Goal: Task Accomplishment & Management: Manage account settings

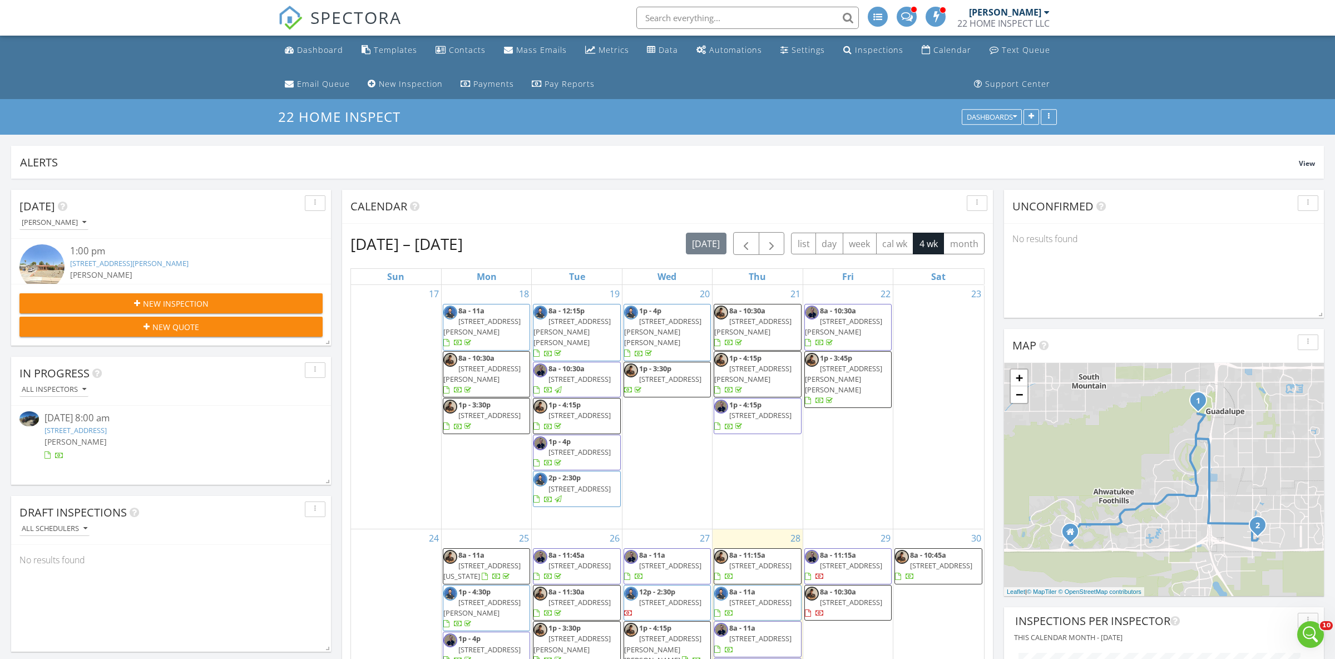
scroll to position [1263, 1336]
click at [670, 19] on input "text" at bounding box center [747, 18] width 223 height 22
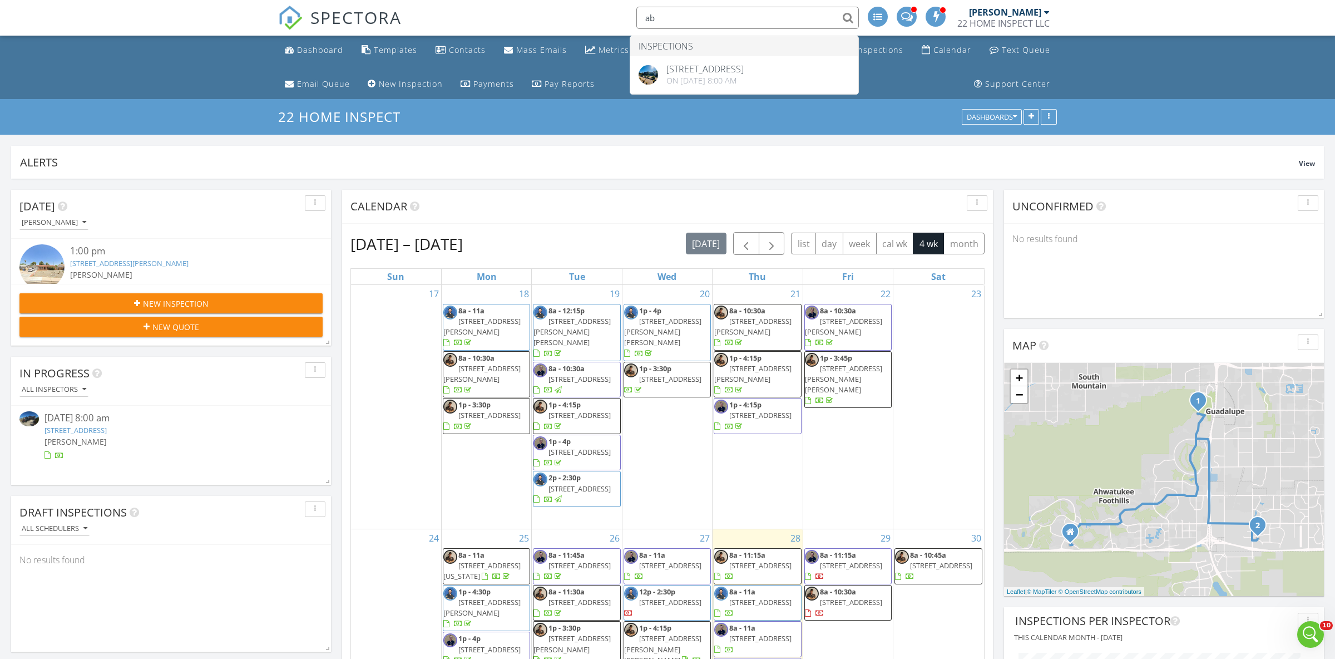
type input "a"
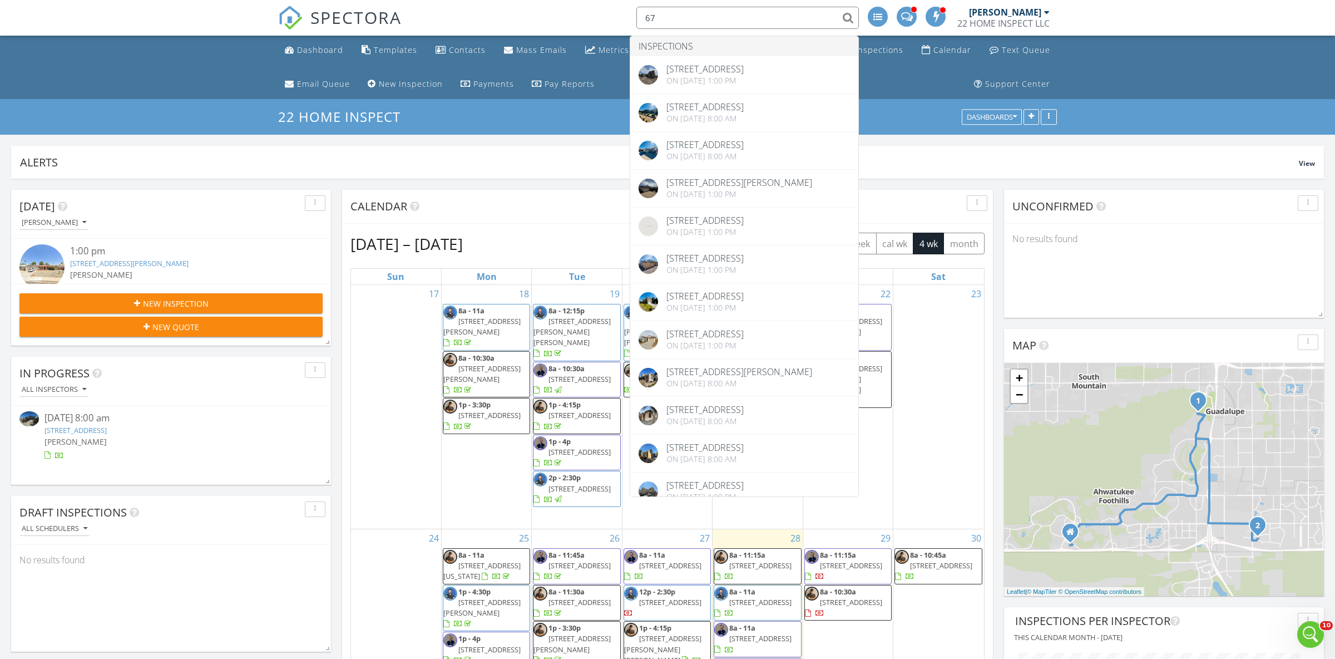
type input "6"
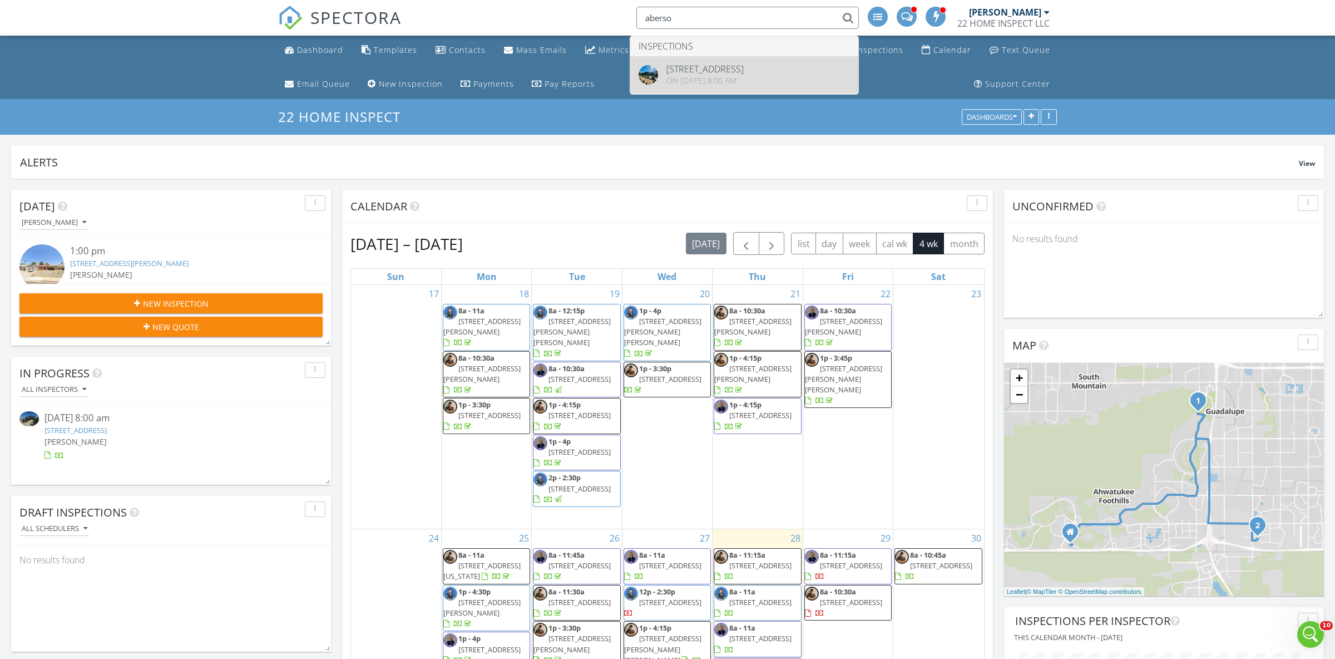
type input "aberso"
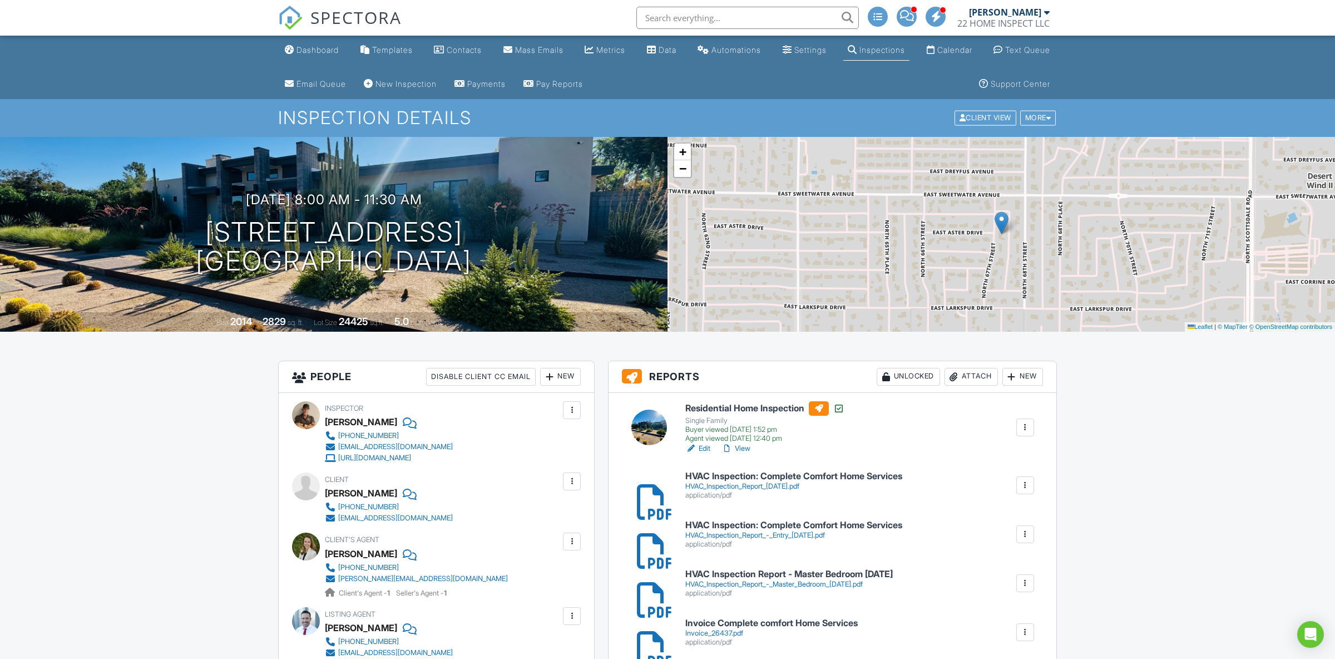
click at [745, 449] on link "View" at bounding box center [735, 448] width 29 height 11
click at [310, 56] on link "Dashboard" at bounding box center [311, 50] width 63 height 21
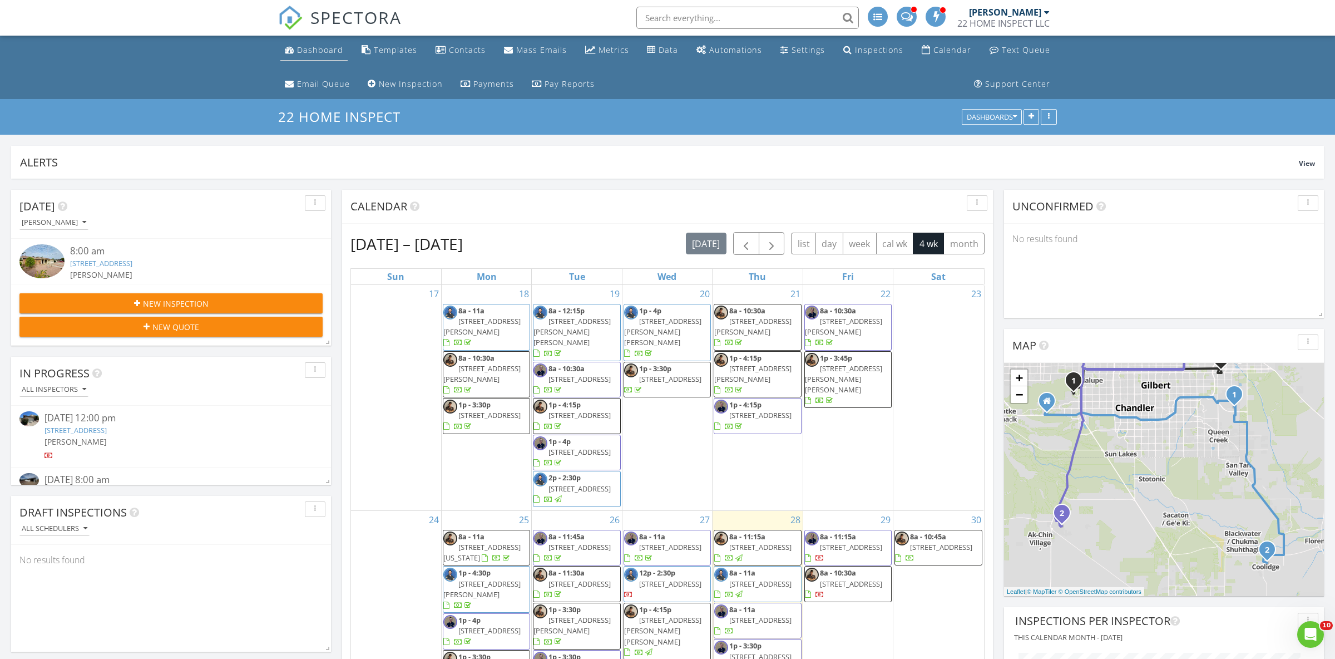
click at [314, 58] on link "Dashboard" at bounding box center [313, 50] width 67 height 21
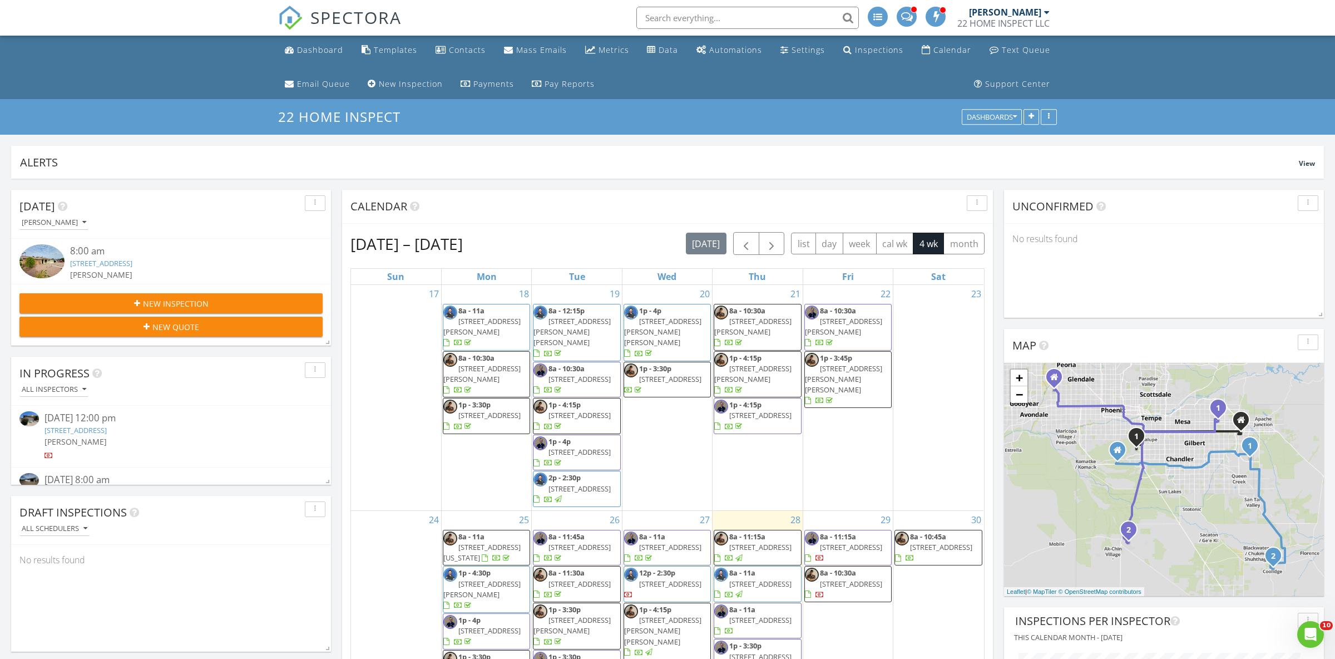
scroll to position [389, 0]
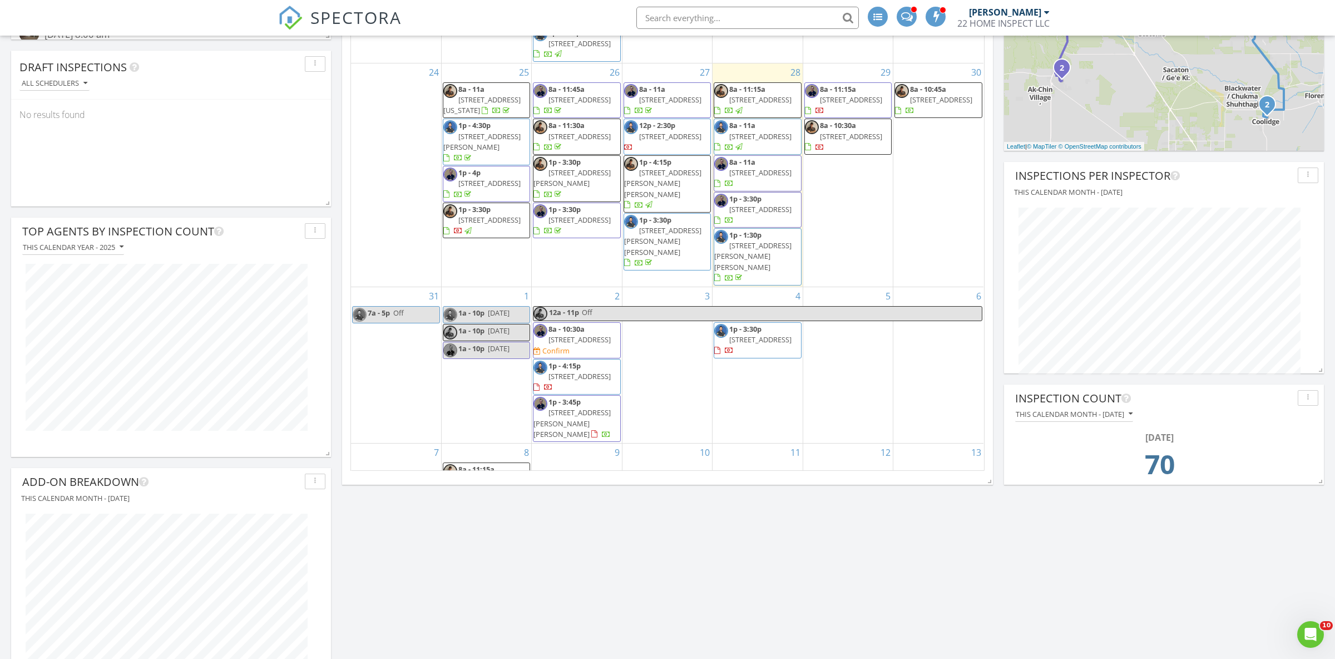
scroll to position [411, 0]
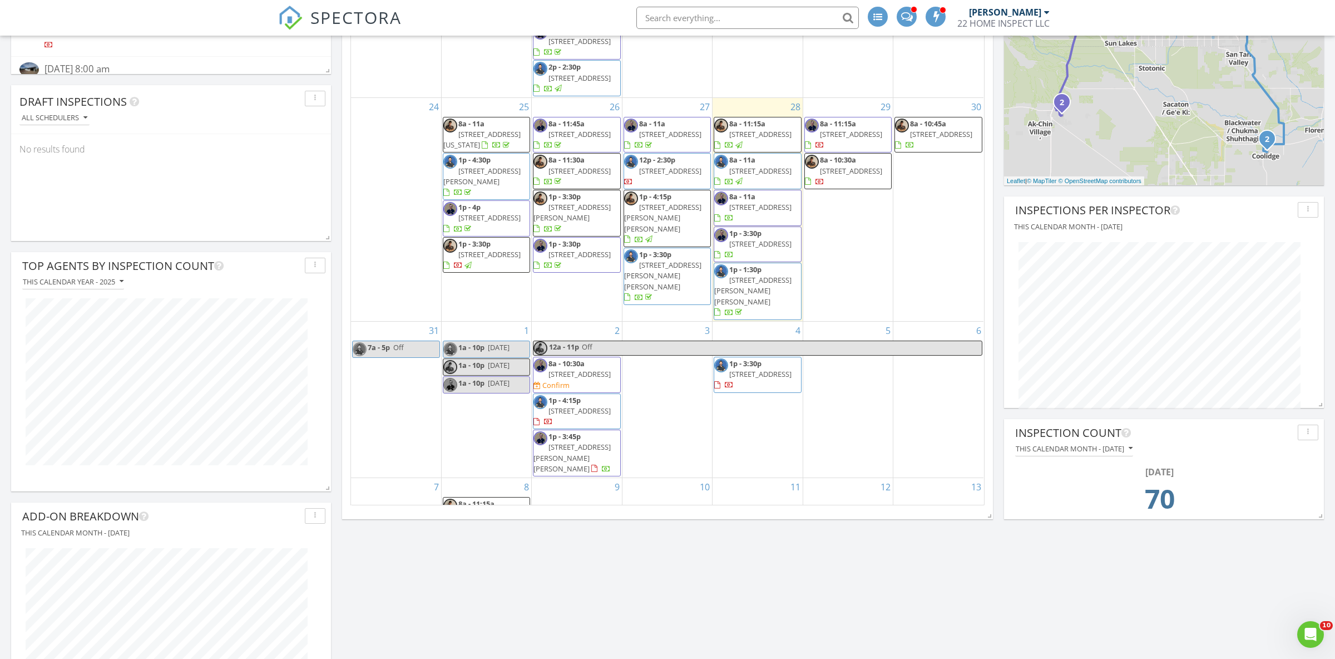
click at [602, 369] on span "[STREET_ADDRESS]" at bounding box center [579, 374] width 62 height 10
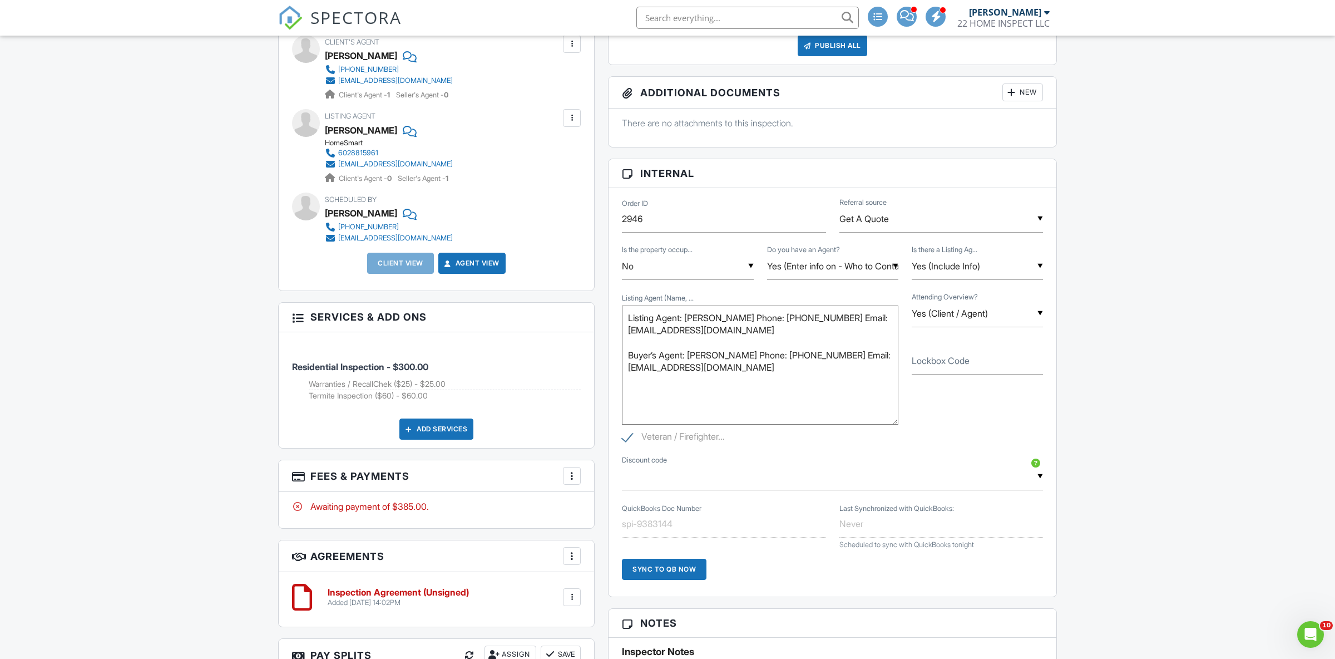
drag, startPoint x: 896, startPoint y: 361, endPoint x: 901, endPoint y: 424, distance: 63.7
click at [898, 424] on textarea "Listing Agent: [PERSON_NAME] Phone: [PHONE_NUMBER] Email: [EMAIL_ADDRESS][DOMAI…" at bounding box center [760, 364] width 276 height 119
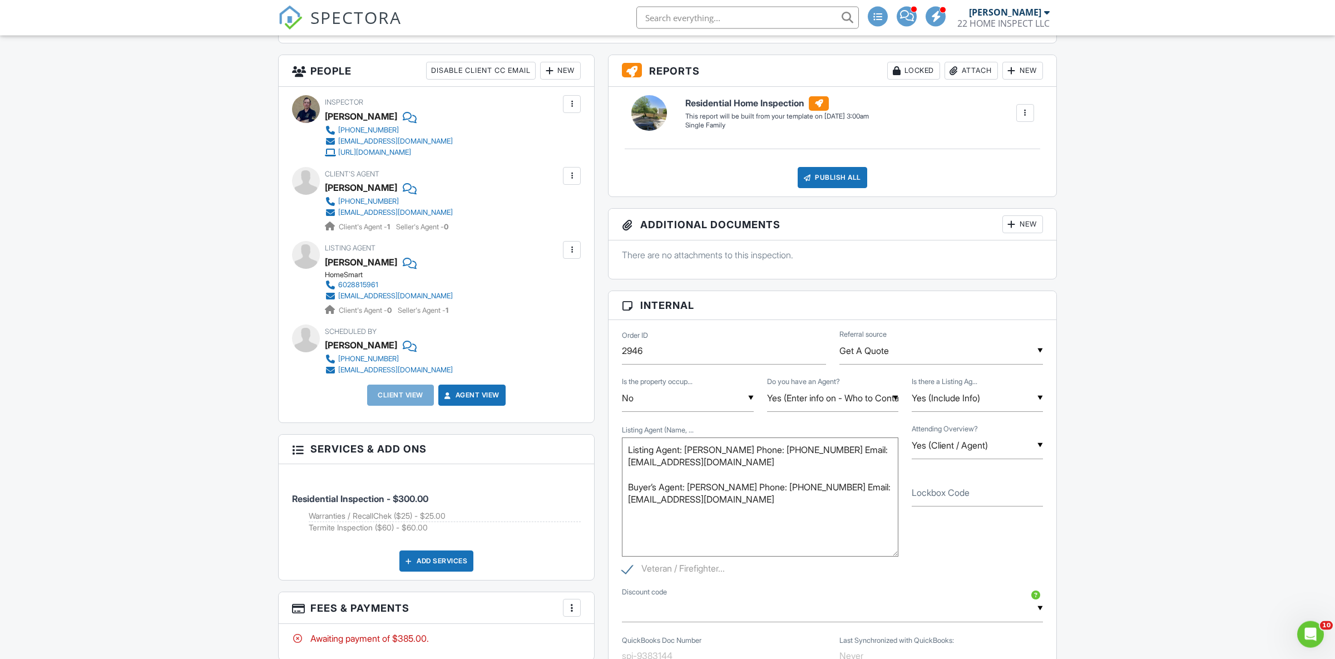
scroll to position [350, 0]
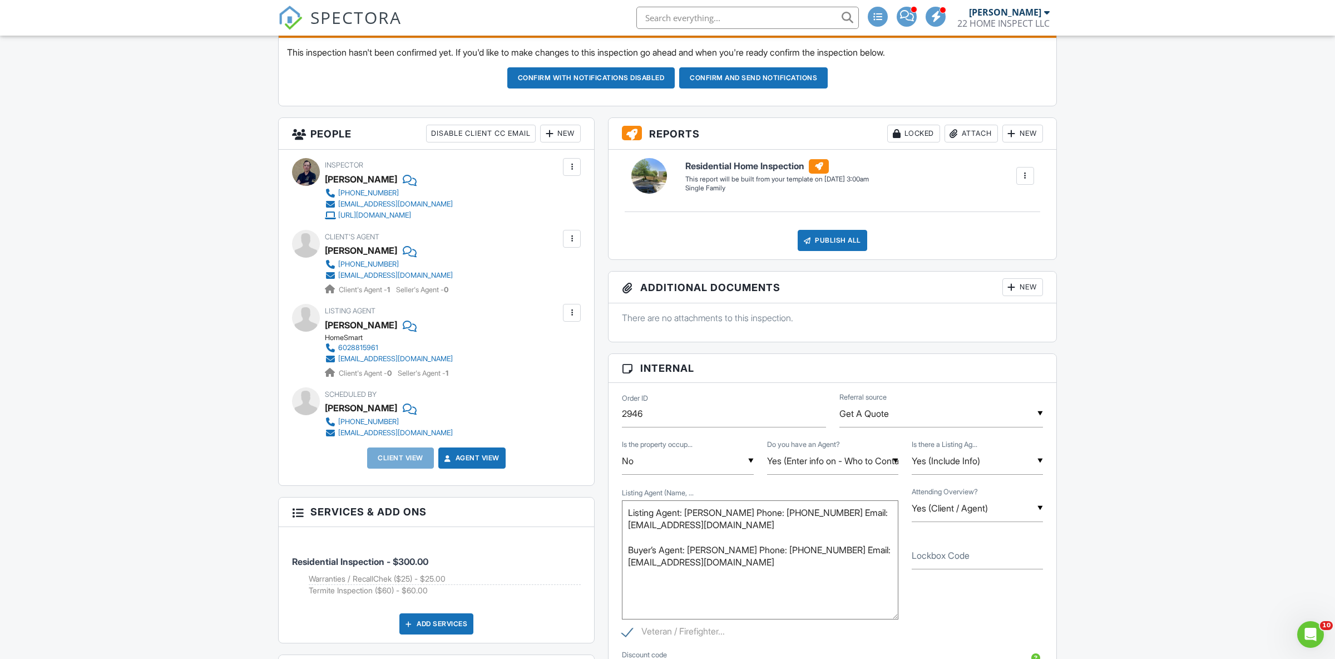
click at [567, 136] on div "New" at bounding box center [560, 134] width 41 height 18
click at [597, 229] on li "Client's Agent" at bounding box center [601, 223] width 110 height 28
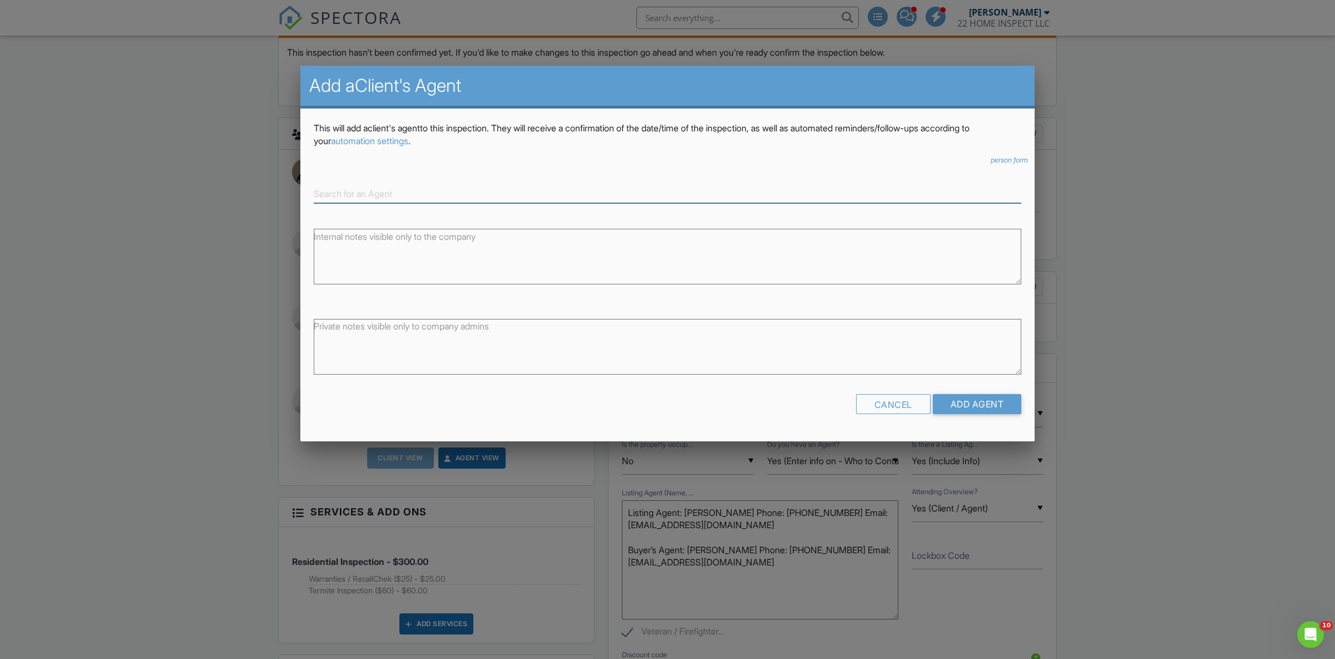
click at [403, 194] on input at bounding box center [668, 194] width 708 height 18
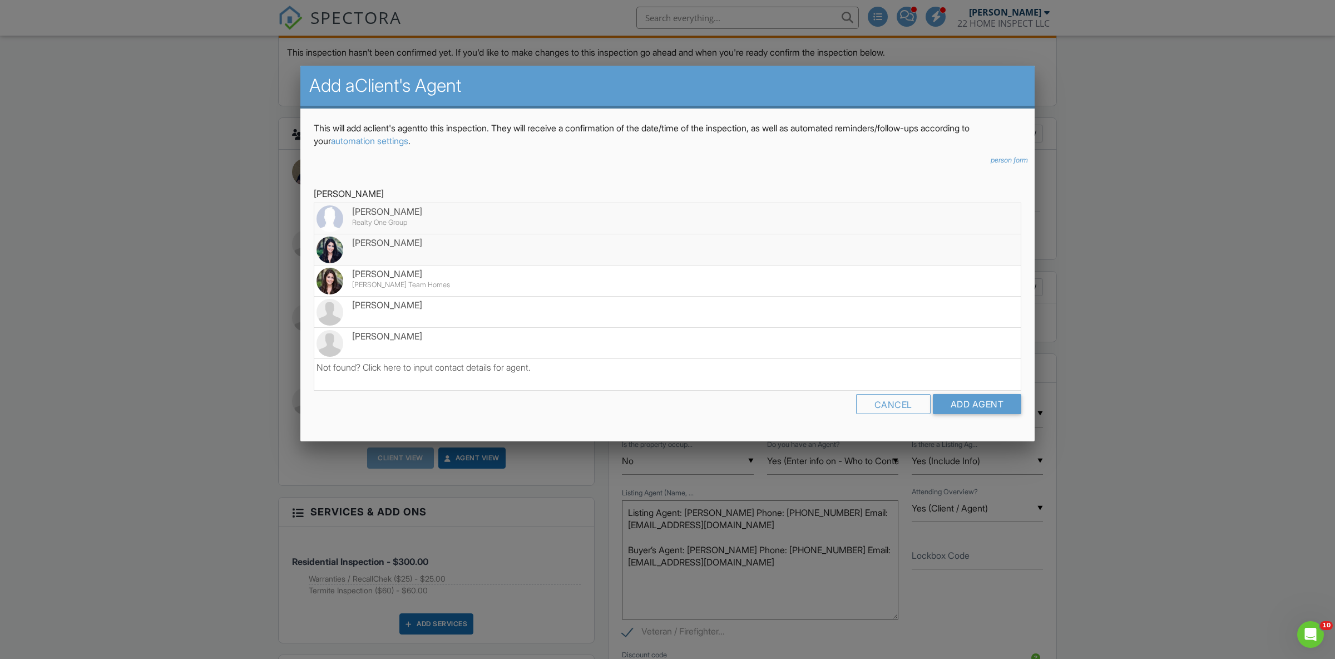
click at [417, 244] on div "[PERSON_NAME]" at bounding box center [668, 242] width 702 height 12
type input "[PERSON_NAME]"
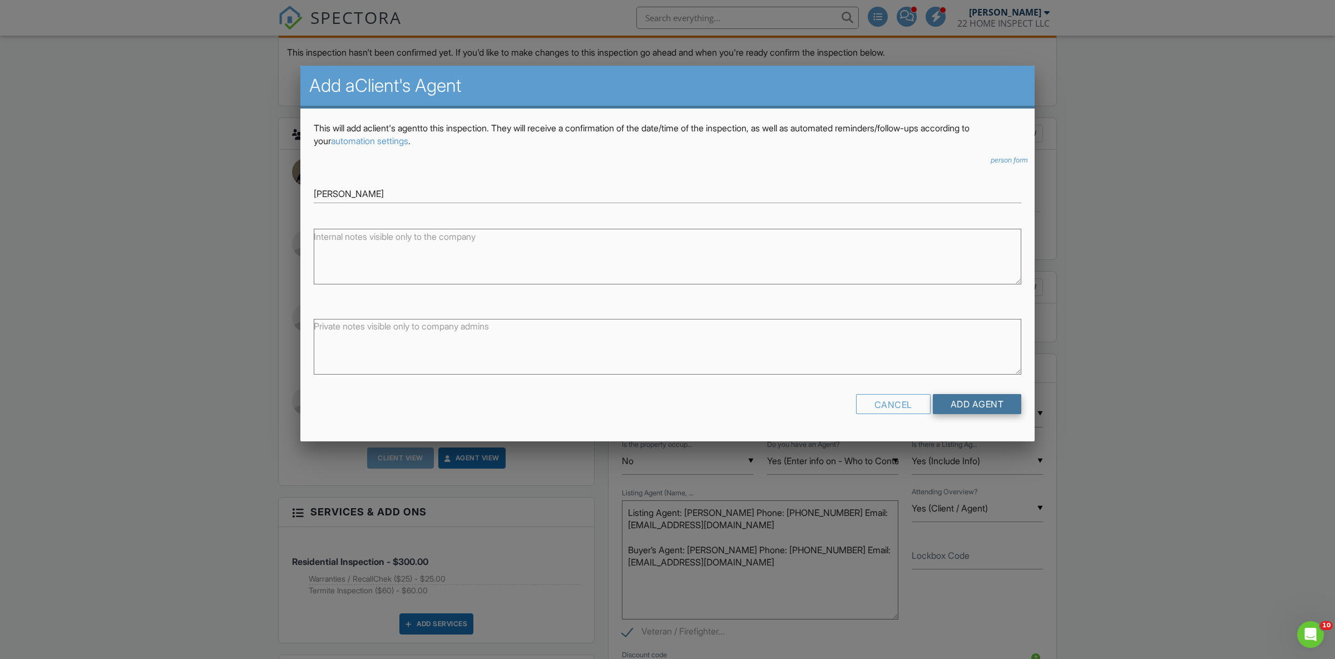
click at [965, 396] on input "Add Agent" at bounding box center [977, 404] width 89 height 20
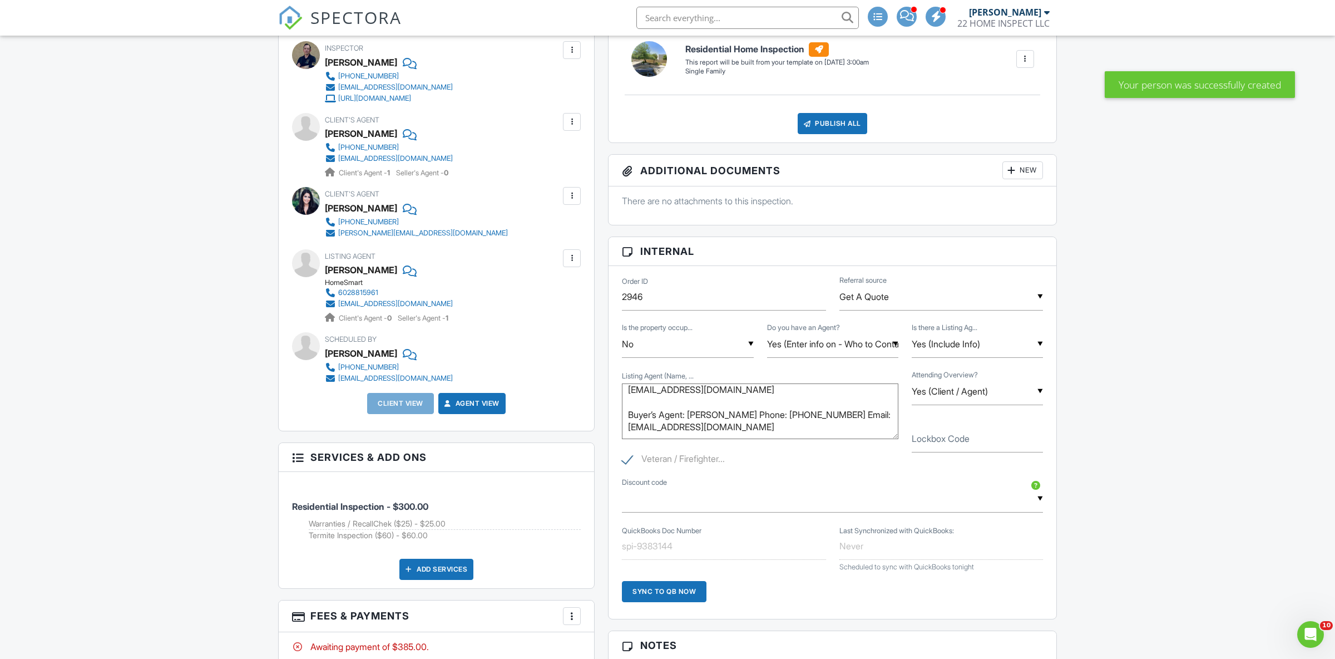
scroll to position [18, 0]
drag, startPoint x: 734, startPoint y: 431, endPoint x: 605, endPoint y: 436, distance: 128.6
click at [622, 436] on textarea "Listing Agent: [PERSON_NAME] Phone: [PHONE_NUMBER] Email: [EMAIL_ADDRESS][DOMAI…" at bounding box center [760, 411] width 276 height 56
click at [570, 195] on div at bounding box center [571, 195] width 11 height 11
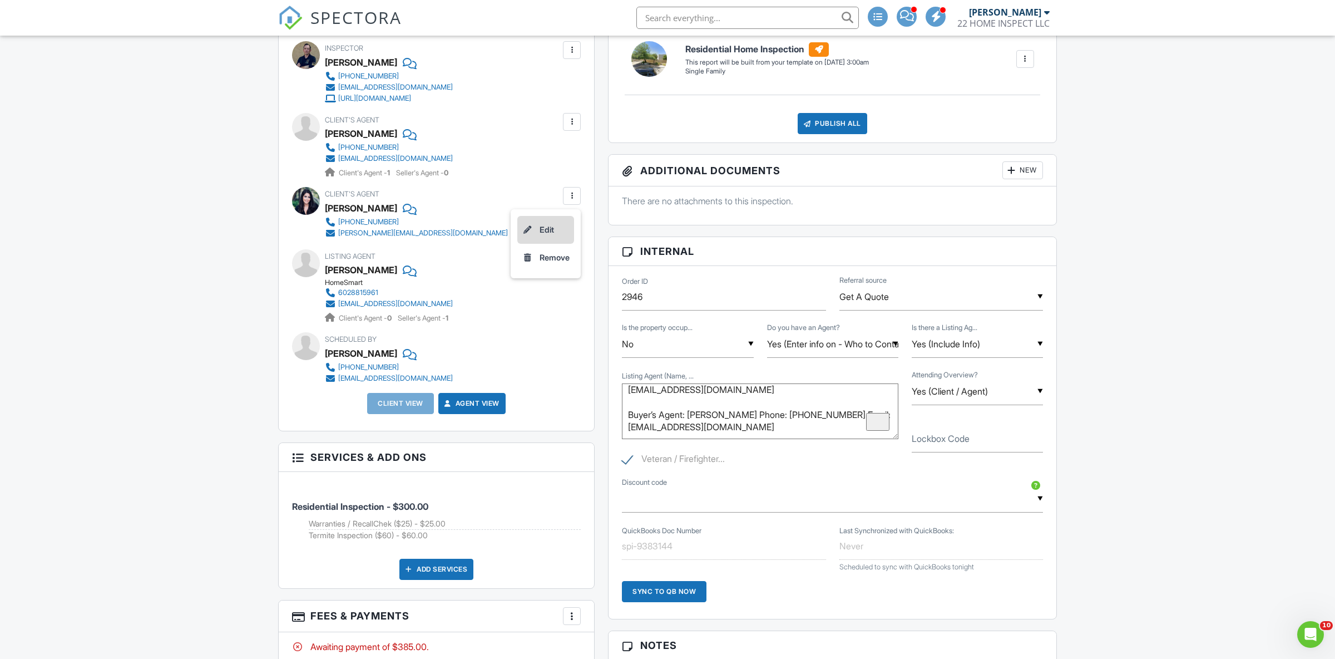
click at [551, 227] on li "Edit" at bounding box center [545, 230] width 57 height 28
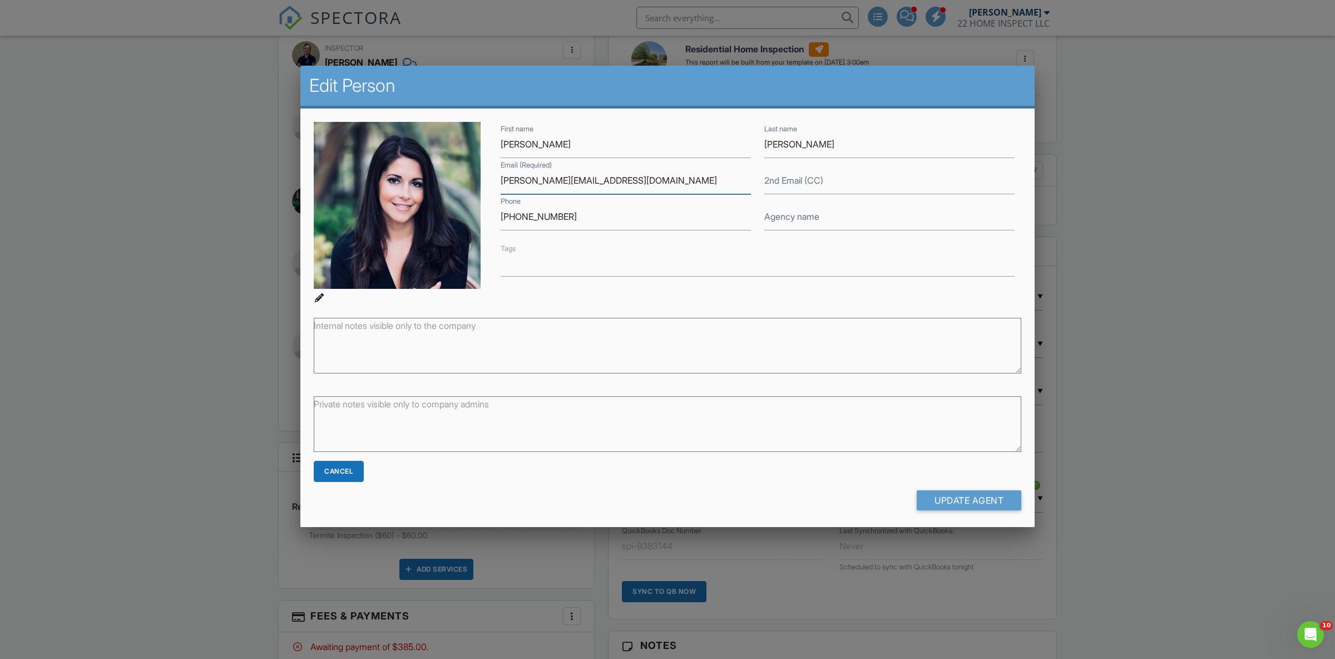
drag, startPoint x: 639, startPoint y: 180, endPoint x: 490, endPoint y: 170, distance: 149.4
click at [501, 170] on input "tara@platinumlivingre.com" at bounding box center [626, 180] width 250 height 27
paste input "martin203@gmail"
type input "tmartin203@gmail.com"
click at [981, 493] on input "Update Agent" at bounding box center [969, 500] width 105 height 20
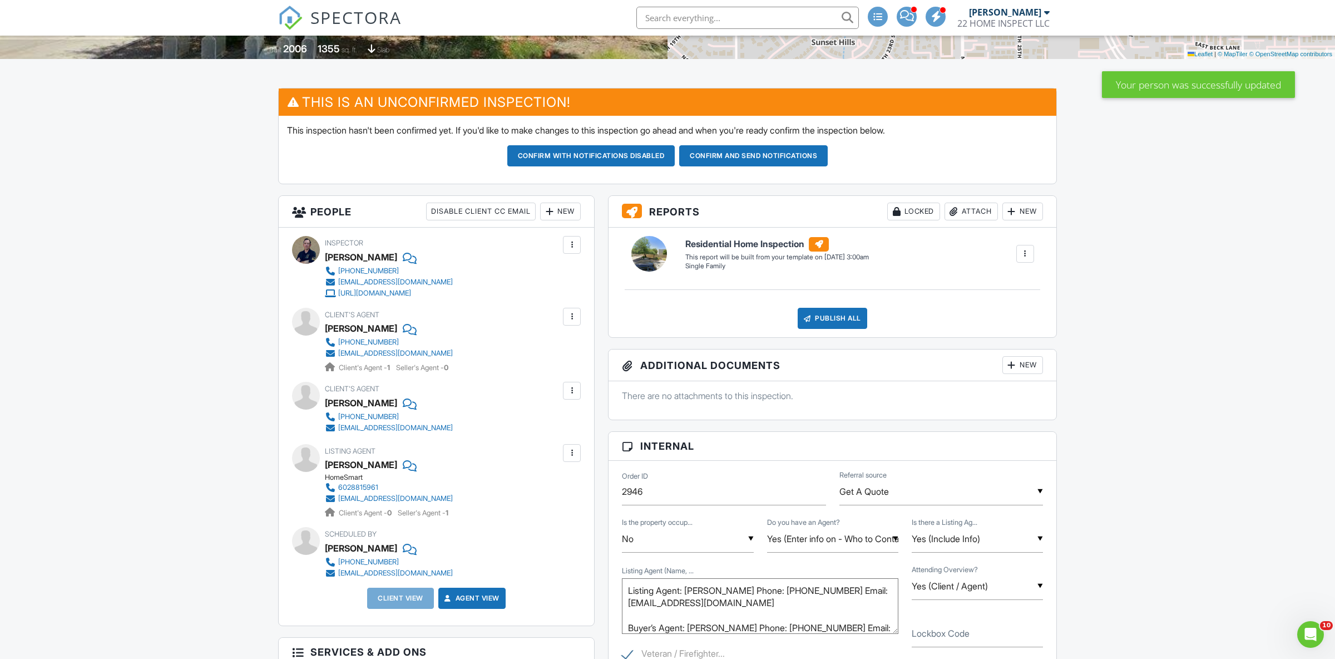
scroll to position [234, 0]
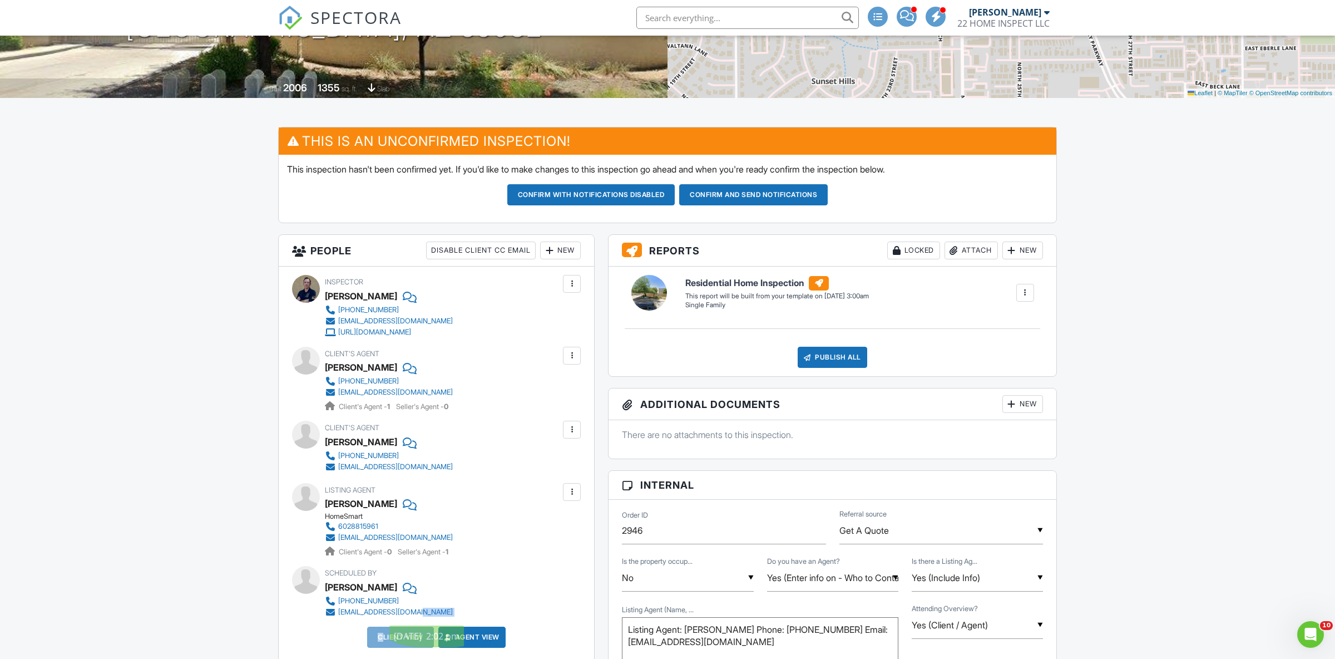
drag, startPoint x: 419, startPoint y: 615, endPoint x: 337, endPoint y: 620, distance: 82.0
click at [338, 621] on div "Inspector Austin Feight (480) 506-6610 admin@22homeinspect.com http://www.22hom…" at bounding box center [436, 465] width 315 height 398
click at [337, 618] on div "Inspector Austin Feight (480) 506-6610 admin@22homeinspect.com http://www.22hom…" at bounding box center [436, 465] width 315 height 398
drag, startPoint x: 419, startPoint y: 614, endPoint x: 325, endPoint y: 616, distance: 93.5
click at [325, 616] on div "+1 (951) 490-1312 jgradilla01@gmail.com" at bounding box center [393, 606] width 137 height 22
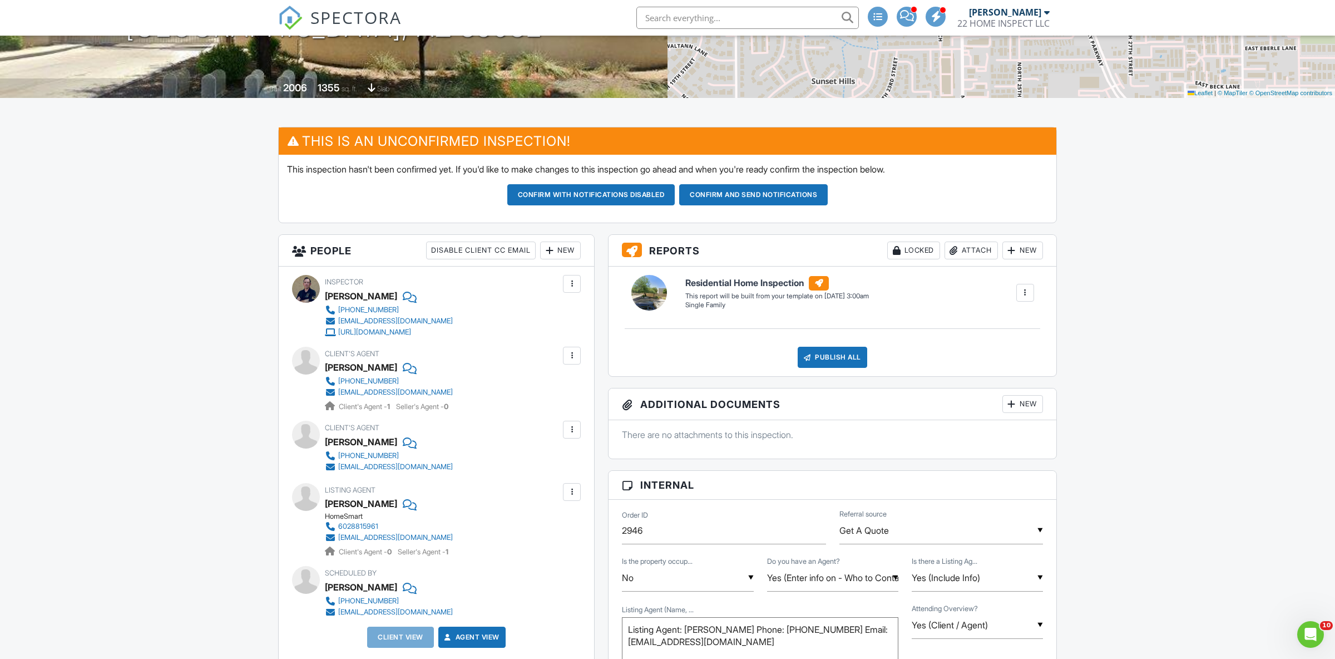
click at [565, 254] on div "New" at bounding box center [560, 250] width 41 height 18
click at [600, 307] on li "Client" at bounding box center [601, 312] width 110 height 28
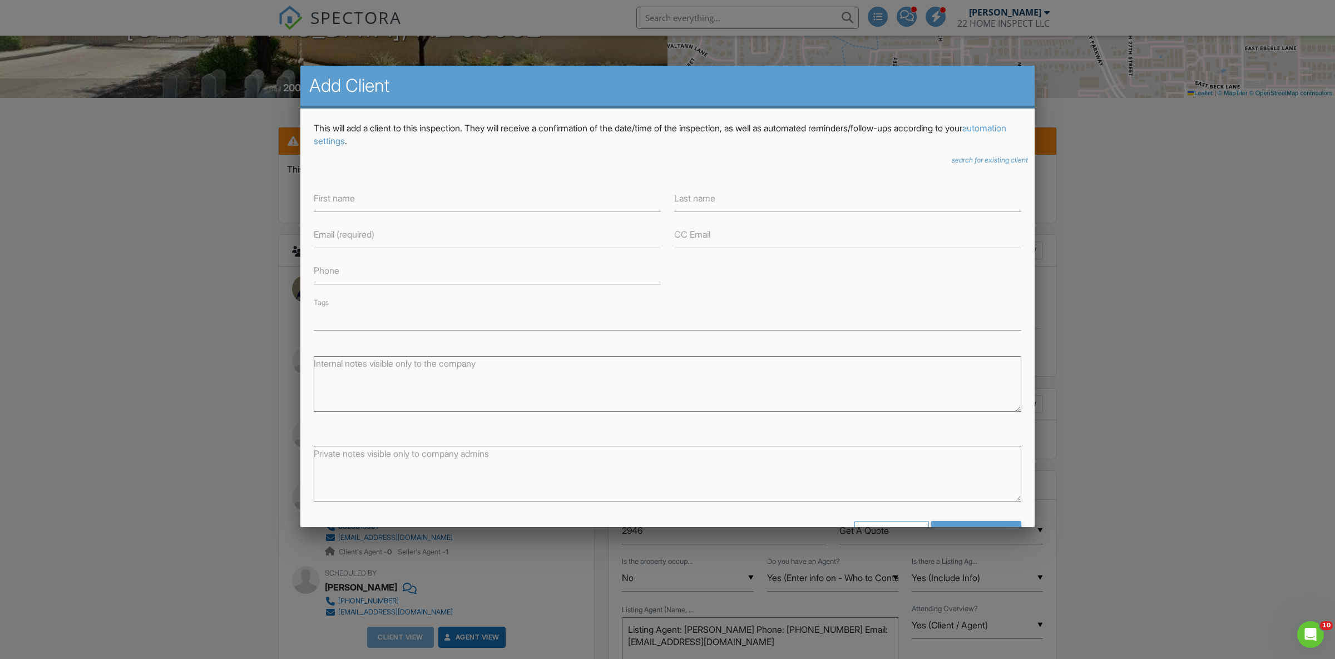
drag, startPoint x: 418, startPoint y: 610, endPoint x: 368, endPoint y: 615, distance: 50.3
click at [368, 615] on div at bounding box center [667, 355] width 1335 height 823
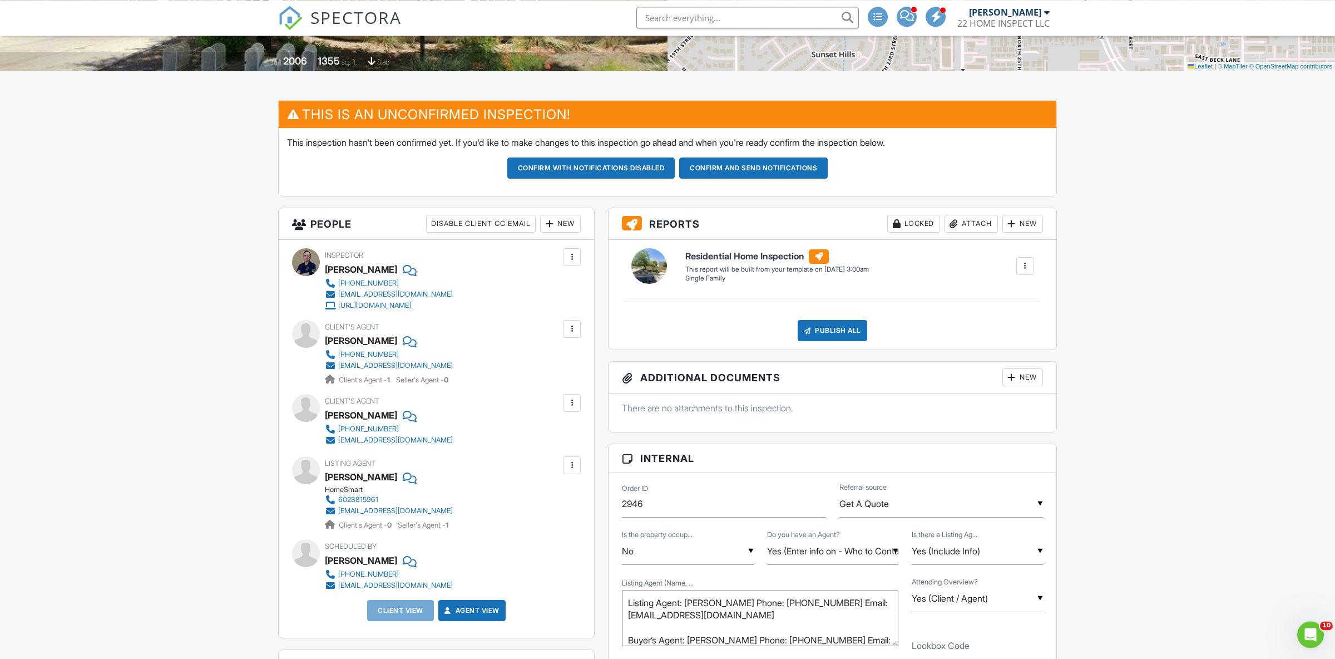
scroll to position [273, 0]
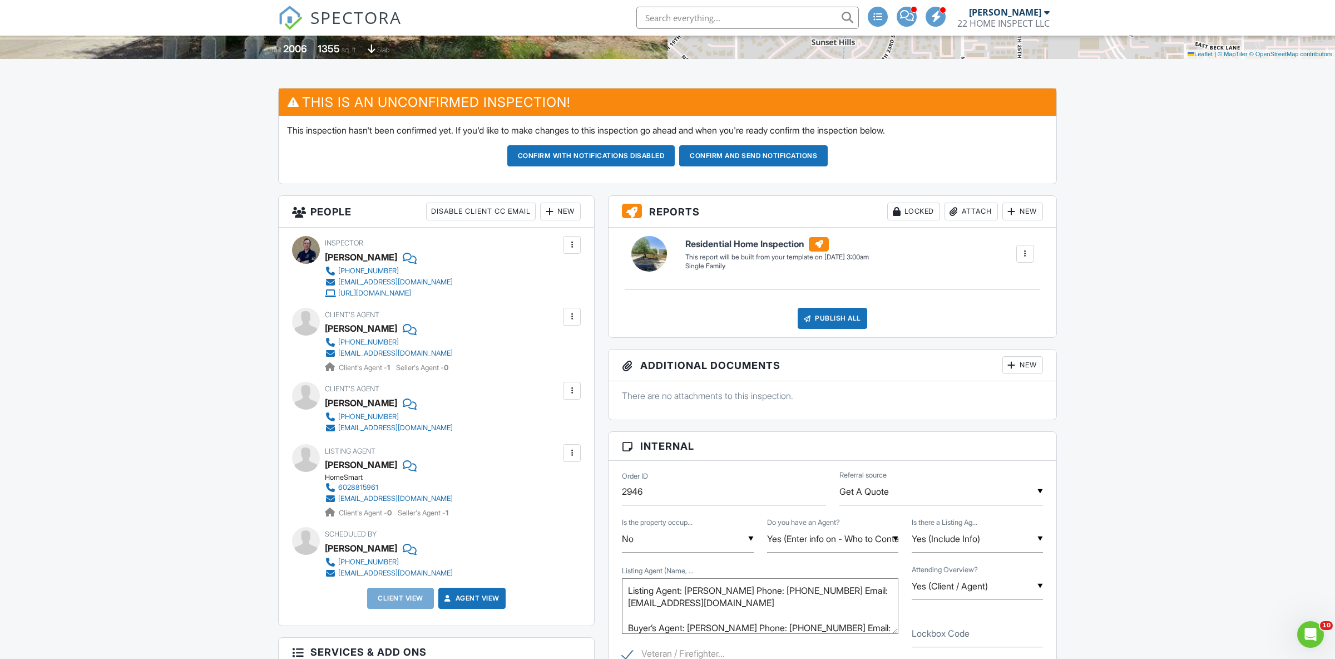
click at [558, 214] on div "New" at bounding box center [560, 211] width 41 height 18
click at [590, 245] on li "Inspector" at bounding box center [601, 245] width 110 height 28
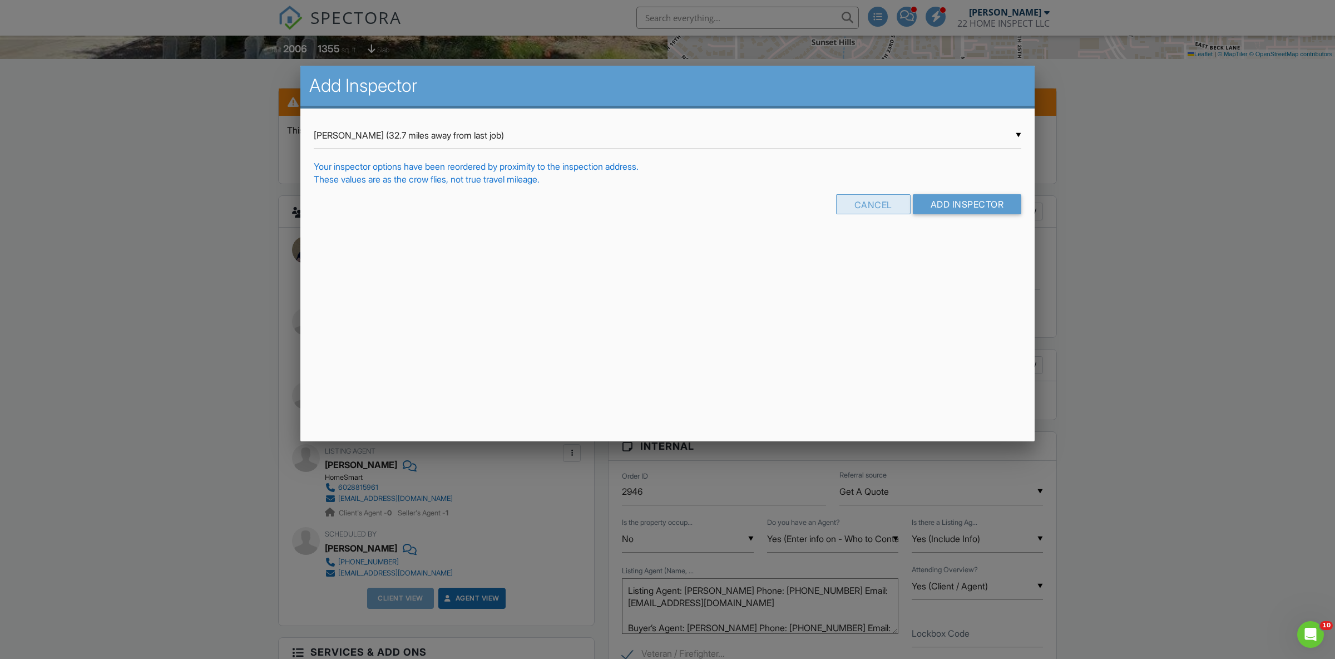
click at [884, 202] on div "Cancel" at bounding box center [873, 204] width 75 height 20
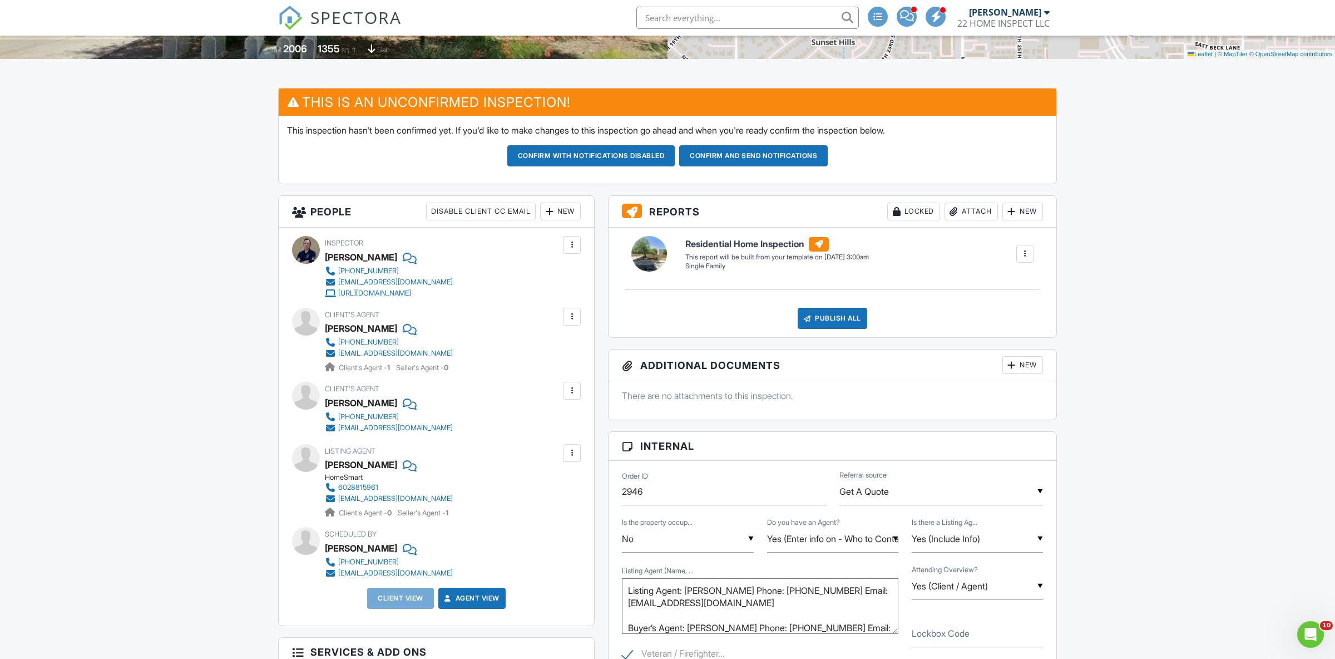
scroll to position [78, 0]
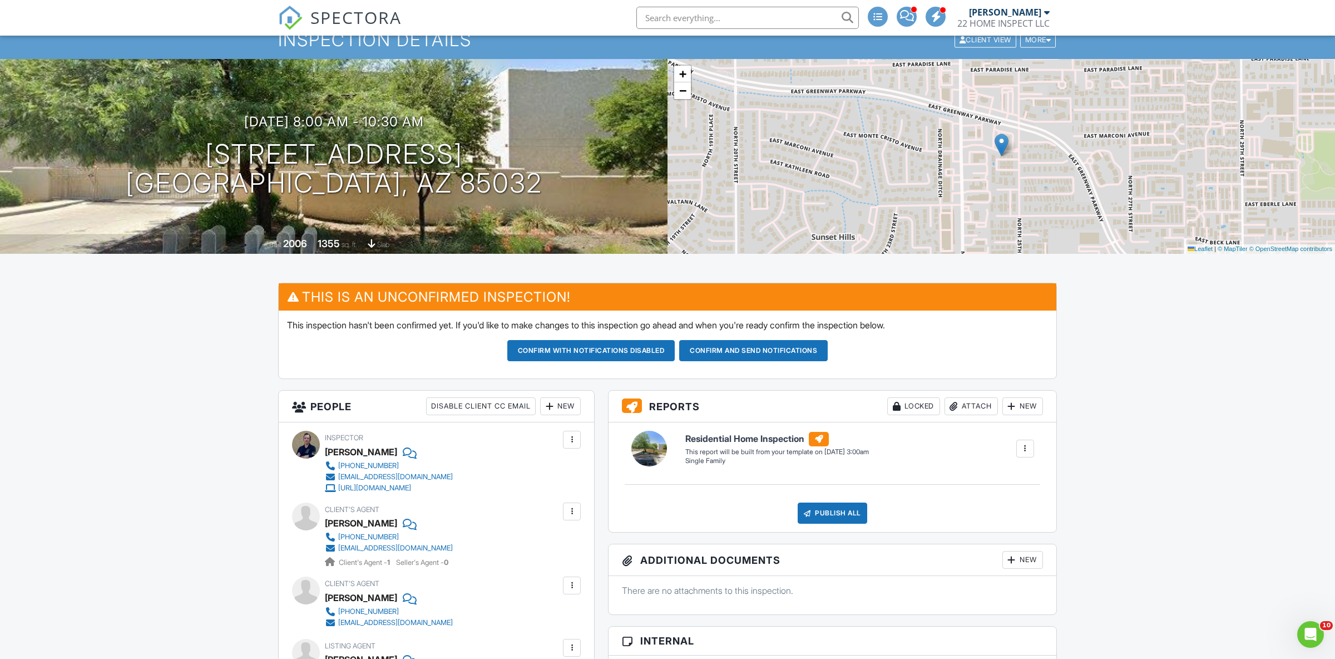
click at [567, 409] on div "New" at bounding box center [560, 406] width 41 height 18
click at [594, 439] on li "Inspector" at bounding box center [601, 440] width 110 height 28
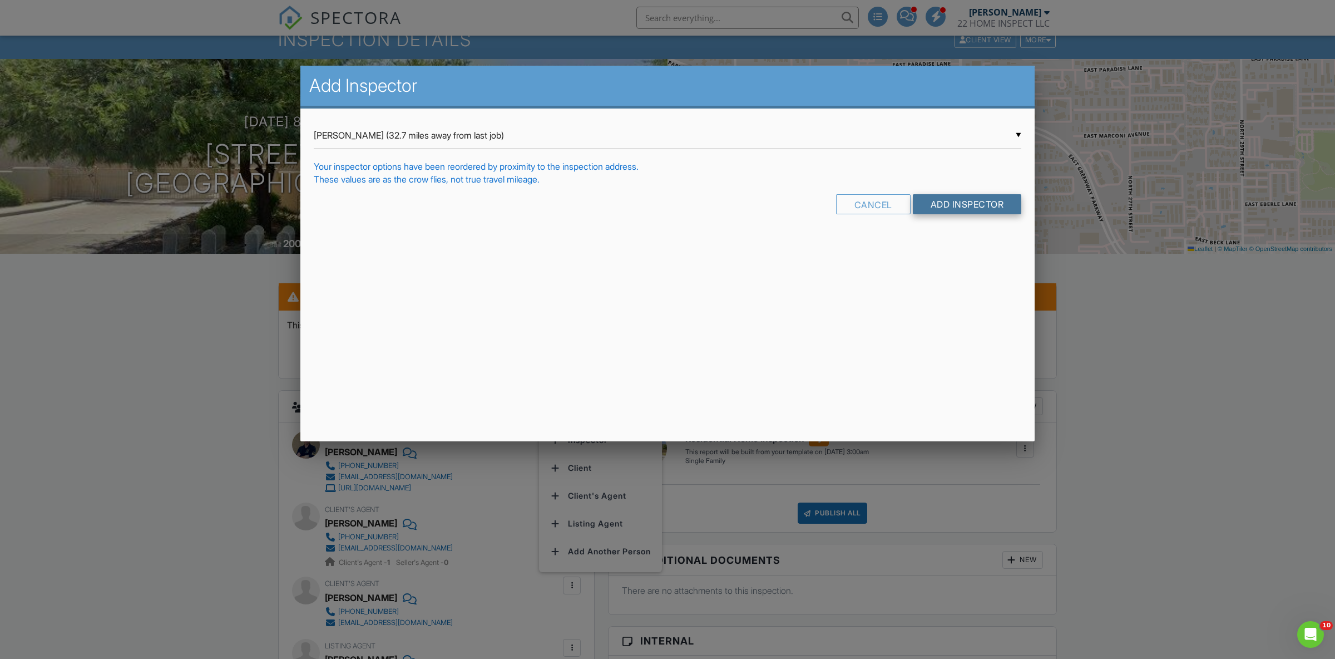
click at [928, 205] on input "Add Inspector" at bounding box center [967, 204] width 109 height 20
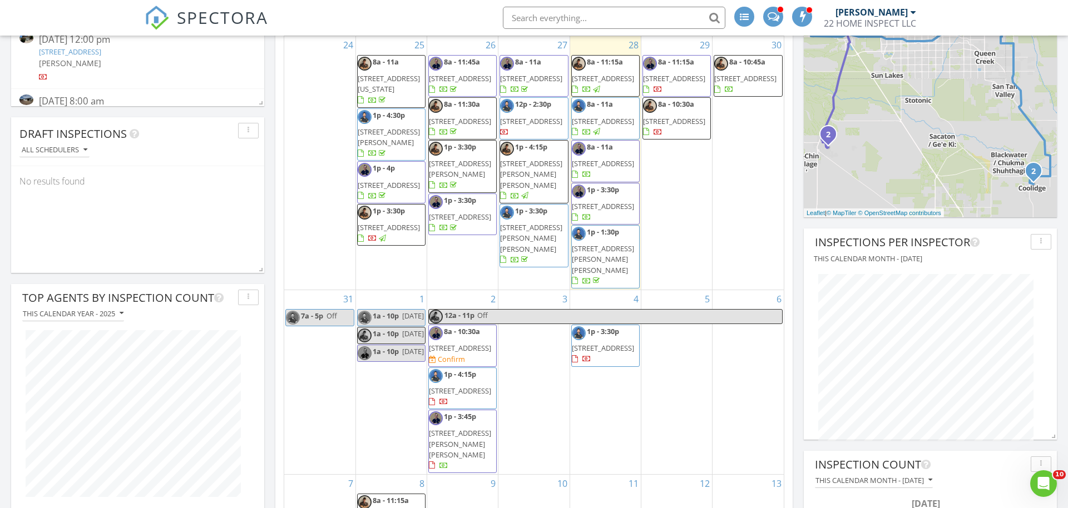
scroll to position [454, 0]
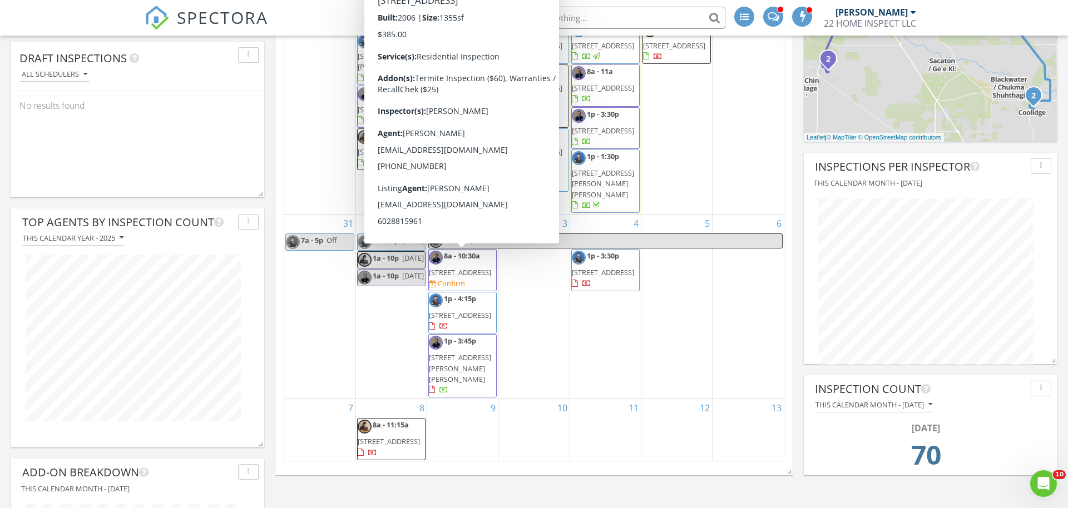
click at [480, 271] on span "15818 N 25th St 124, Phoenix 85032" at bounding box center [460, 273] width 62 height 10
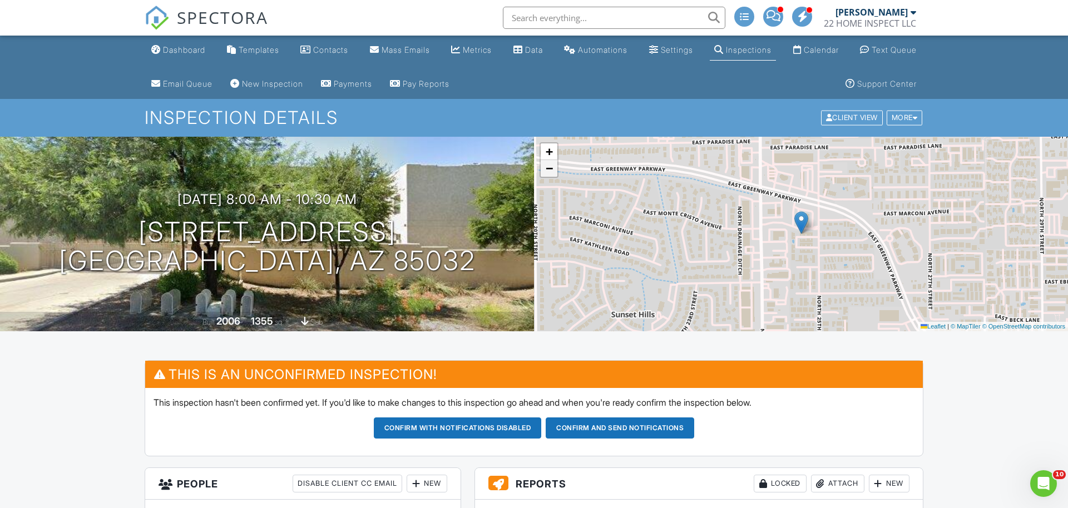
click at [553, 174] on span "−" at bounding box center [549, 168] width 7 height 14
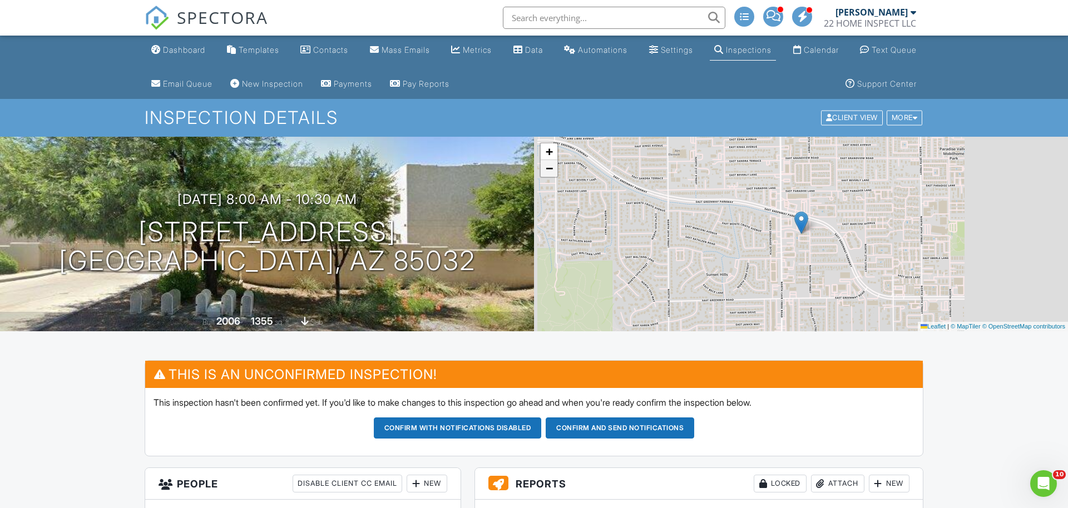
click at [552, 173] on span "−" at bounding box center [549, 168] width 7 height 14
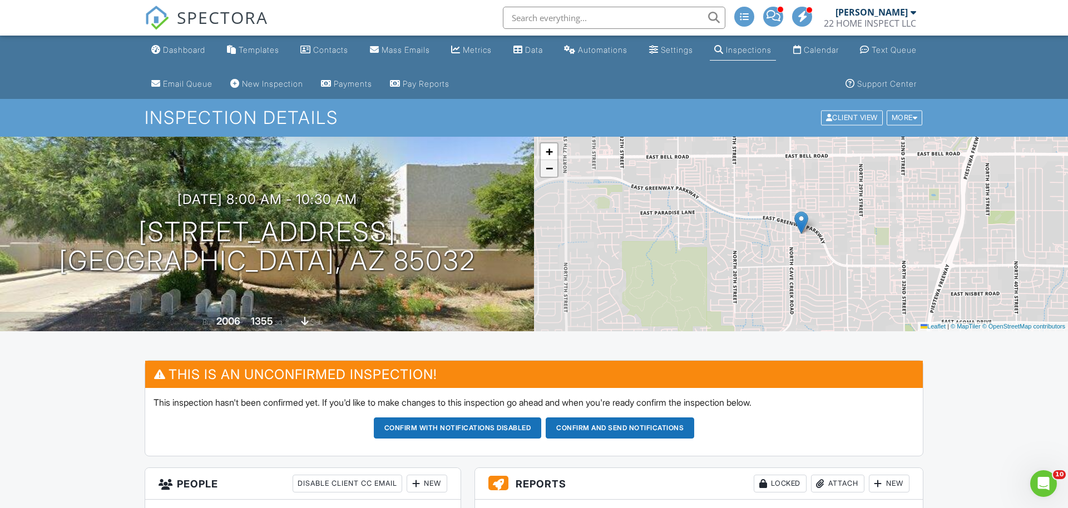
click at [552, 173] on span "−" at bounding box center [549, 168] width 7 height 14
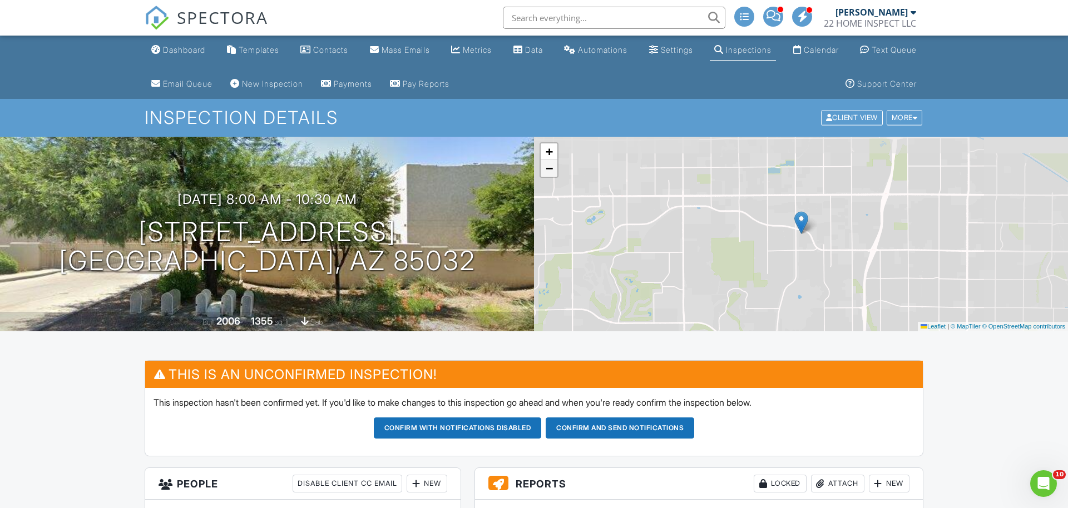
click at [552, 173] on span "−" at bounding box center [549, 168] width 7 height 14
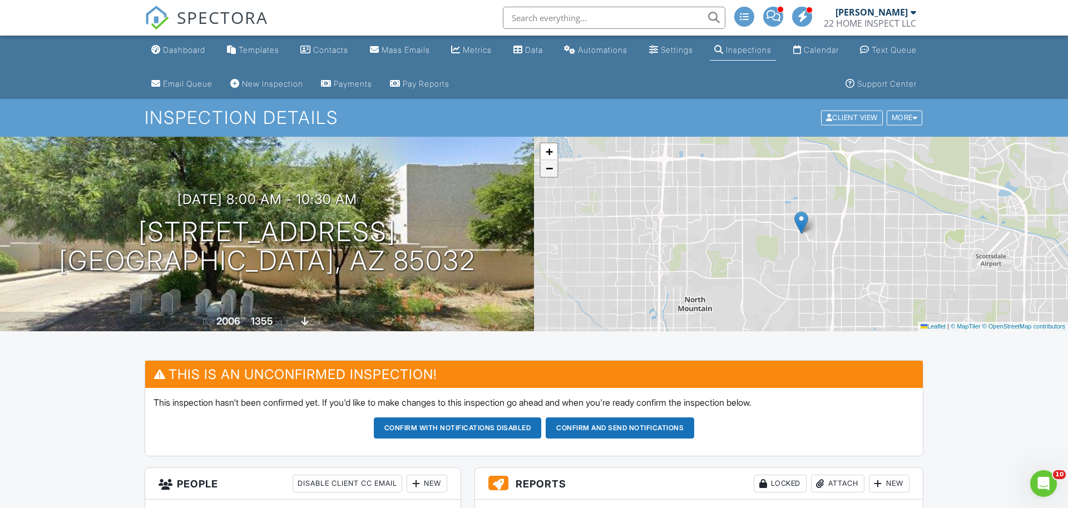
click at [552, 173] on span "−" at bounding box center [549, 168] width 7 height 14
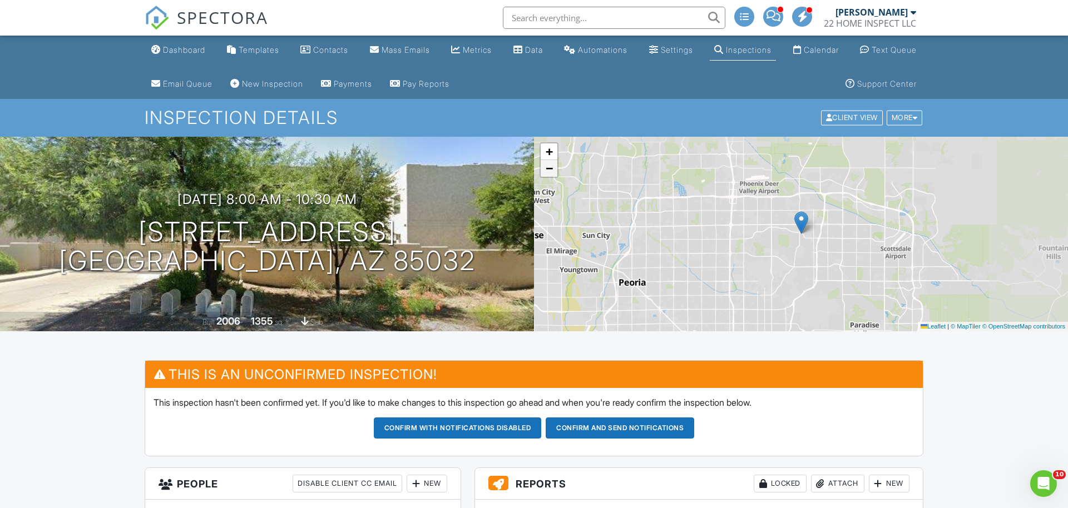
click at [552, 173] on span "−" at bounding box center [549, 168] width 7 height 14
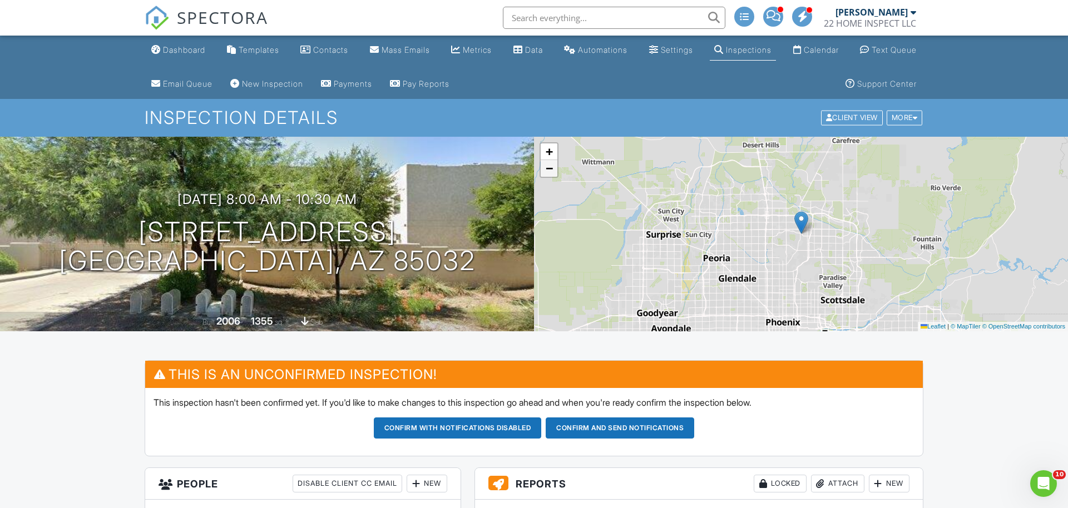
click at [552, 173] on span "−" at bounding box center [549, 168] width 7 height 14
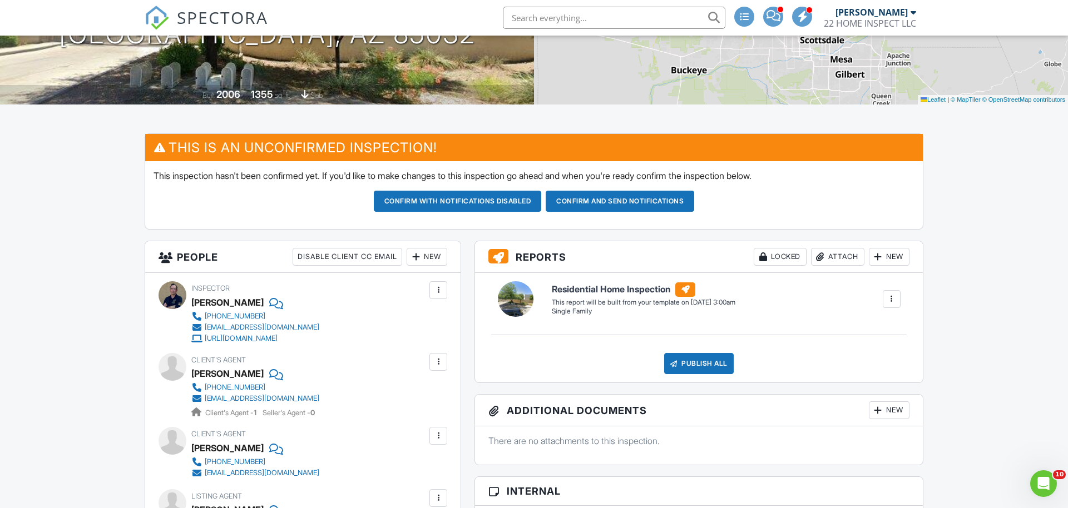
scroll to position [378, 0]
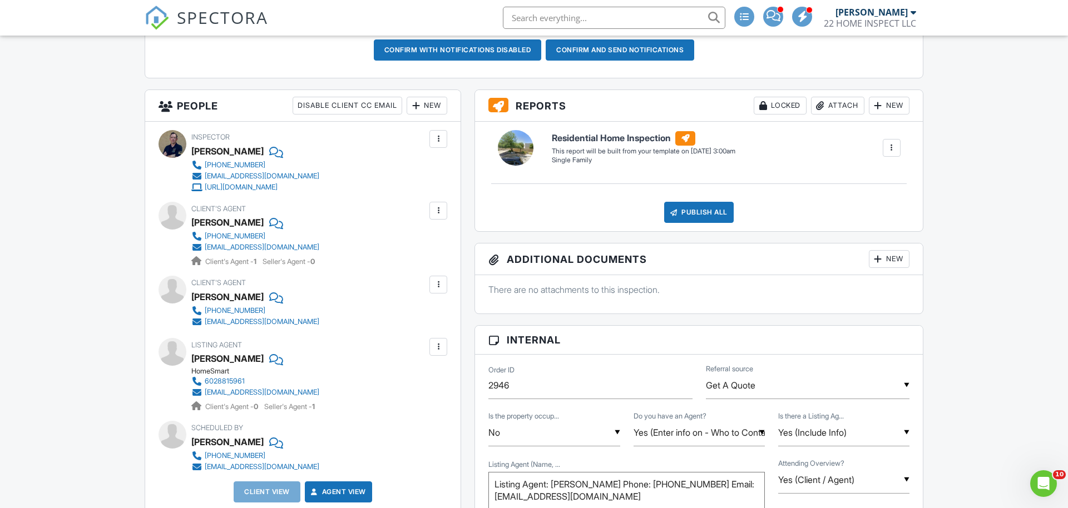
click at [442, 211] on div at bounding box center [438, 210] width 11 height 11
click at [425, 246] on li "Edit" at bounding box center [412, 245] width 57 height 28
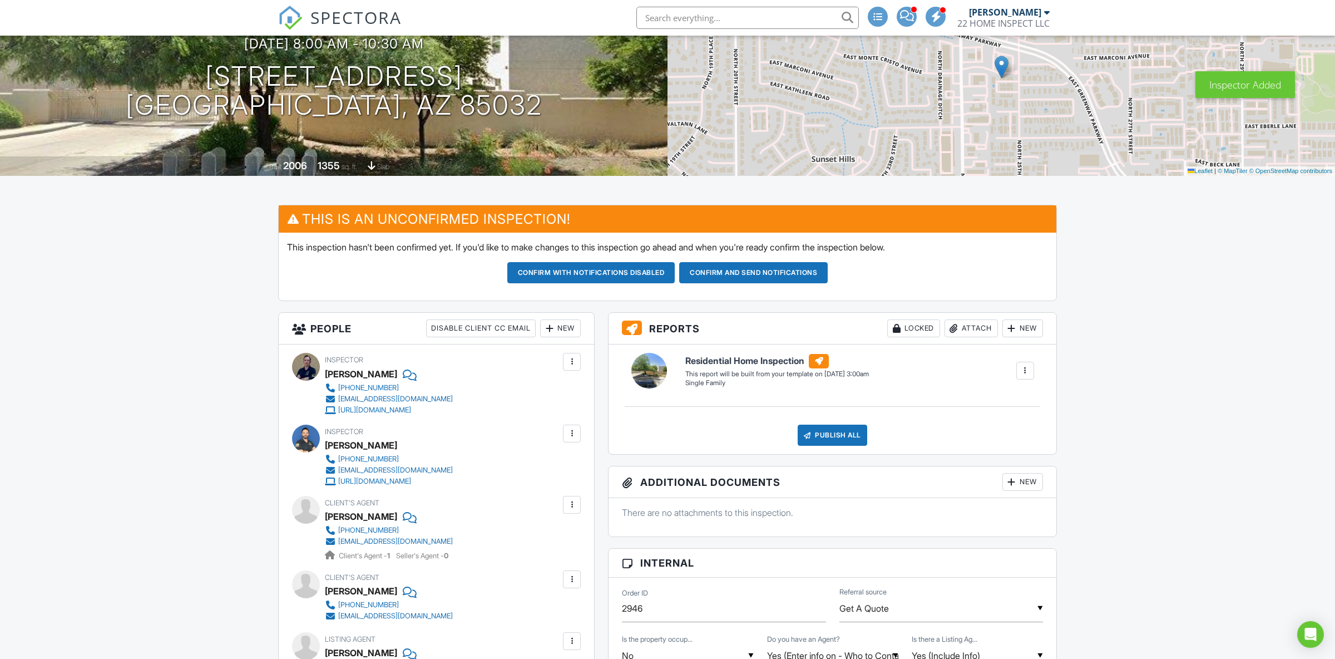
click at [575, 362] on div at bounding box center [571, 361] width 11 height 11
click at [522, 453] on li "Remove" at bounding box center [525, 451] width 98 height 28
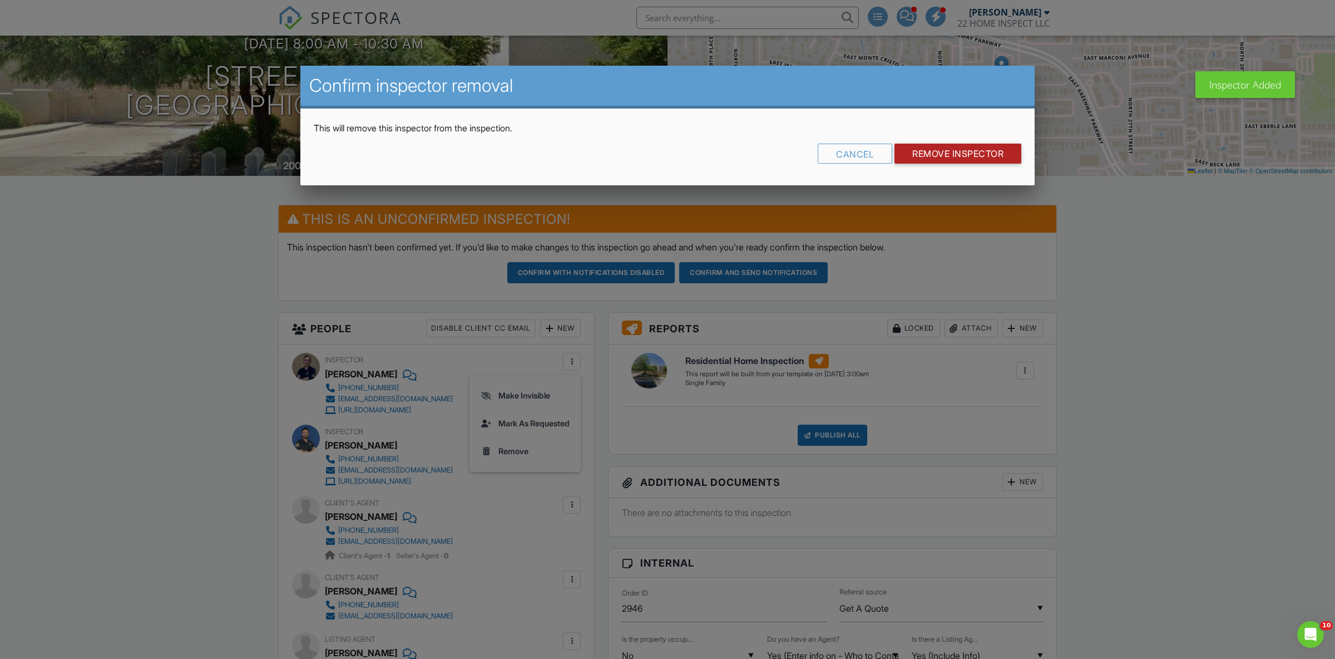
click at [940, 156] on input "Remove Inspector" at bounding box center [958, 154] width 127 height 20
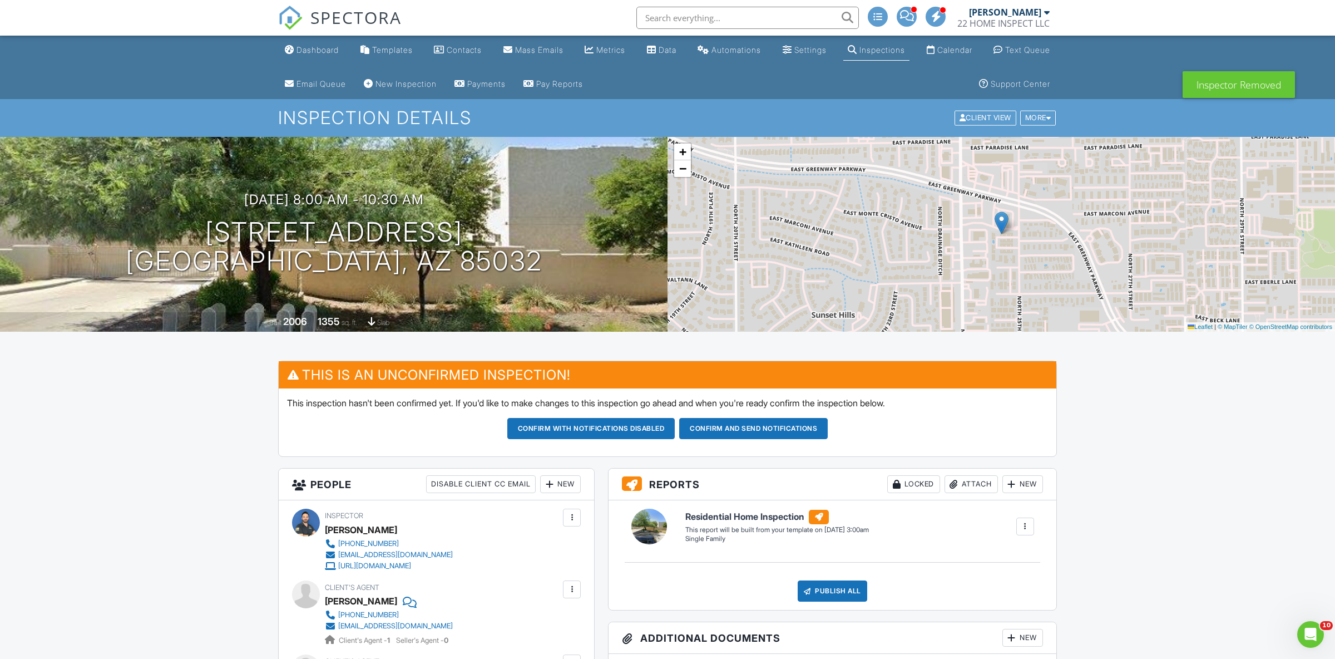
click at [565, 489] on div "New" at bounding box center [560, 484] width 41 height 18
click at [590, 547] on li "Client" at bounding box center [601, 546] width 110 height 28
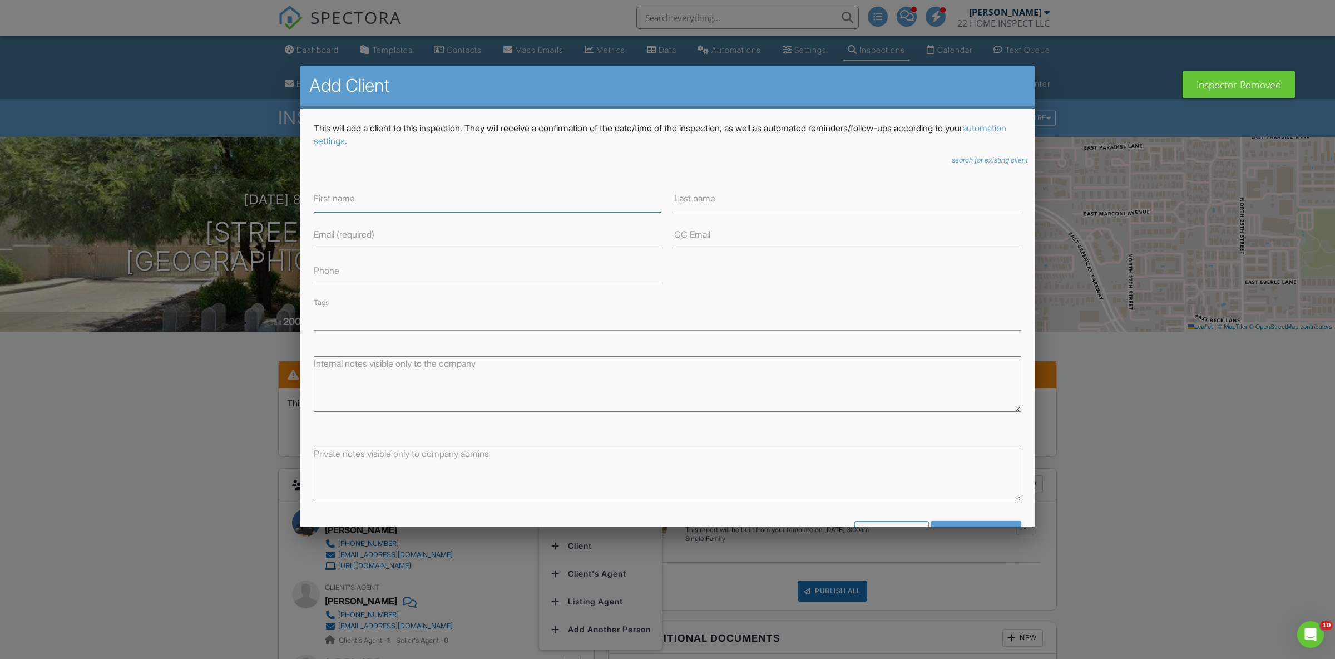
click at [334, 206] on input "First name" at bounding box center [487, 198] width 347 height 27
paste input "[PERSON_NAME]"
type input "[PERSON_NAME]"
click at [745, 198] on input "Last name" at bounding box center [847, 198] width 347 height 27
drag, startPoint x: 745, startPoint y: 198, endPoint x: 674, endPoint y: 202, distance: 71.9
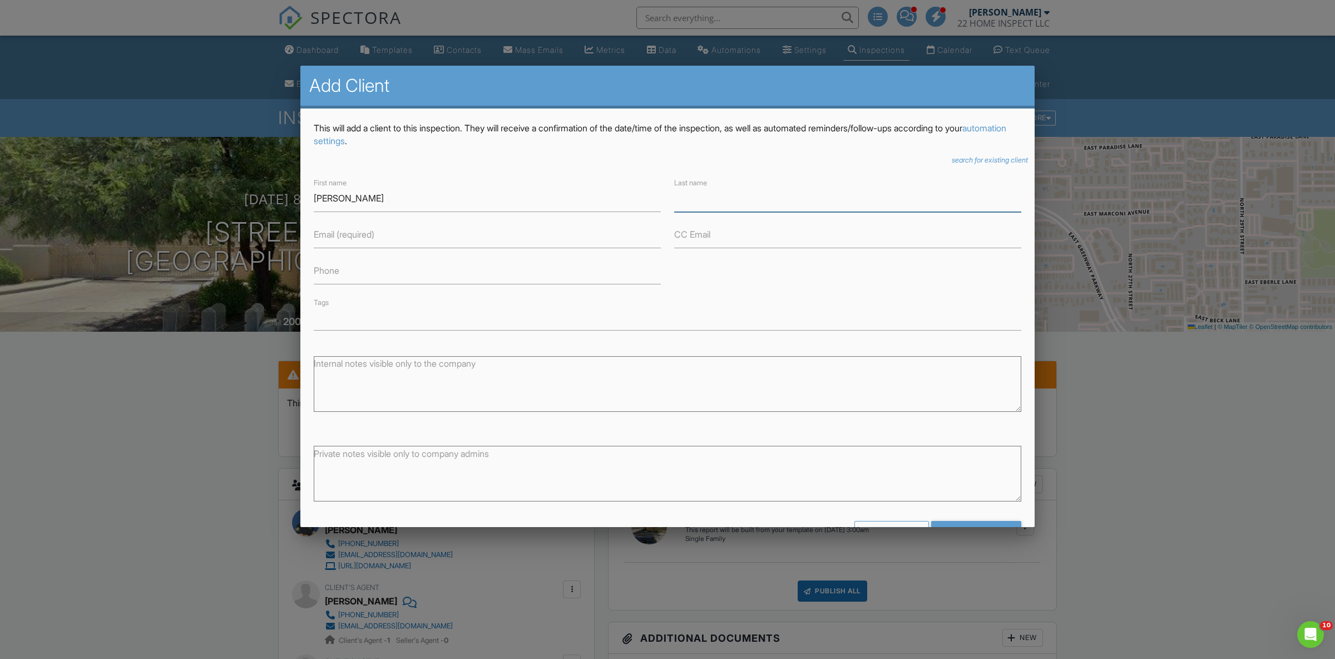
click at [674, 202] on div "Last name" at bounding box center [848, 194] width 360 height 36
drag, startPoint x: 725, startPoint y: 199, endPoint x: 648, endPoint y: 198, distance: 77.9
click at [648, 198] on div "First name [PERSON_NAME] Last name Email (required) CC Email Phone Tags" at bounding box center [667, 253] width 721 height 154
click at [700, 197] on input "Last name" at bounding box center [847, 198] width 347 height 27
click at [625, 195] on input "[PERSON_NAME]" at bounding box center [487, 198] width 347 height 27
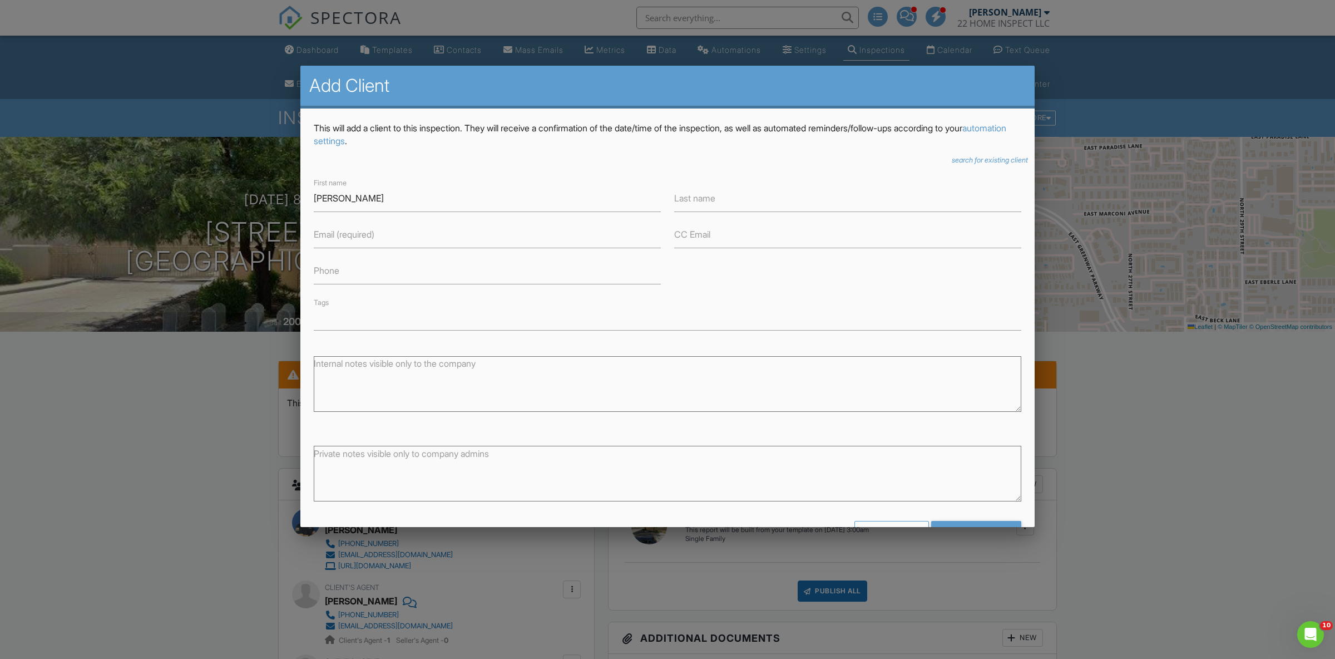
click at [697, 200] on label "Last name" at bounding box center [694, 198] width 41 height 12
click at [697, 200] on input "Last name" at bounding box center [847, 198] width 347 height 27
paste input "[PERSON_NAME]"
drag, startPoint x: 695, startPoint y: 202, endPoint x: 644, endPoint y: 200, distance: 50.6
click at [674, 200] on input "[PERSON_NAME]" at bounding box center [847, 198] width 347 height 27
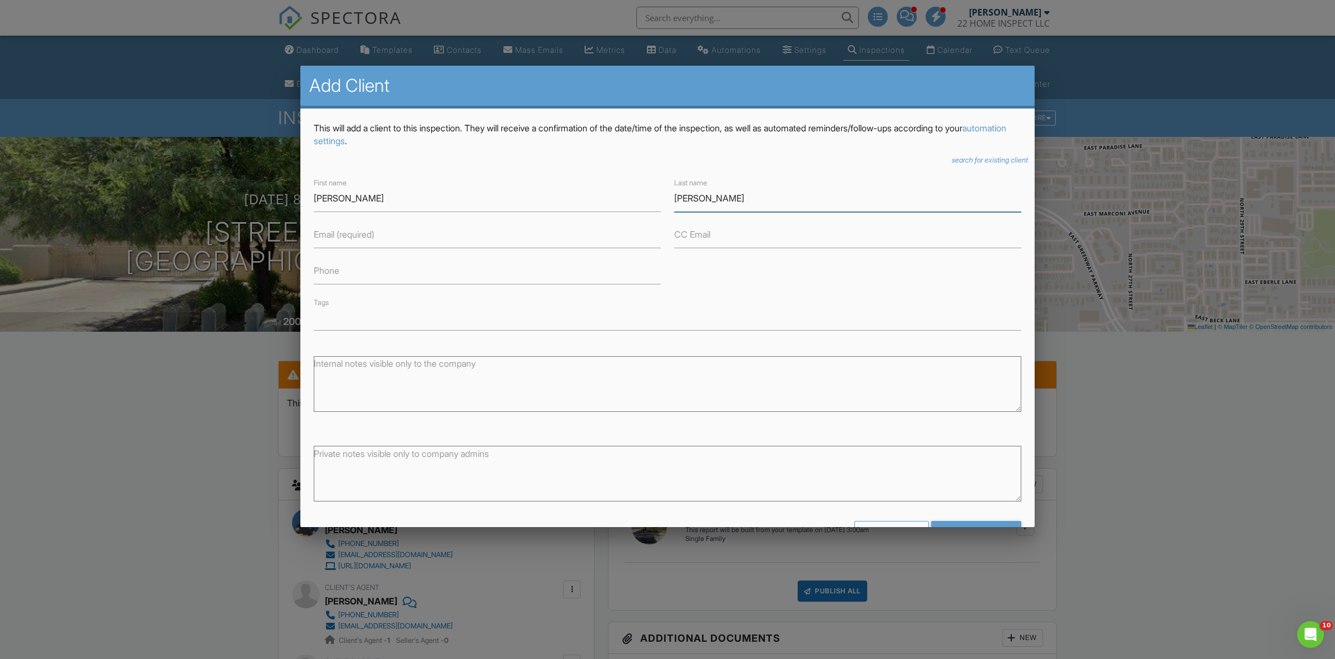
paste input "[PERSON_NAME]"
type input "[PERSON_NAME]"
click at [360, 240] on label "Email (required)" at bounding box center [344, 234] width 61 height 12
click at [360, 240] on input "Email (required)" at bounding box center [487, 234] width 347 height 27
paste input "[EMAIL_ADDRESS][DOMAIN_NAME]"
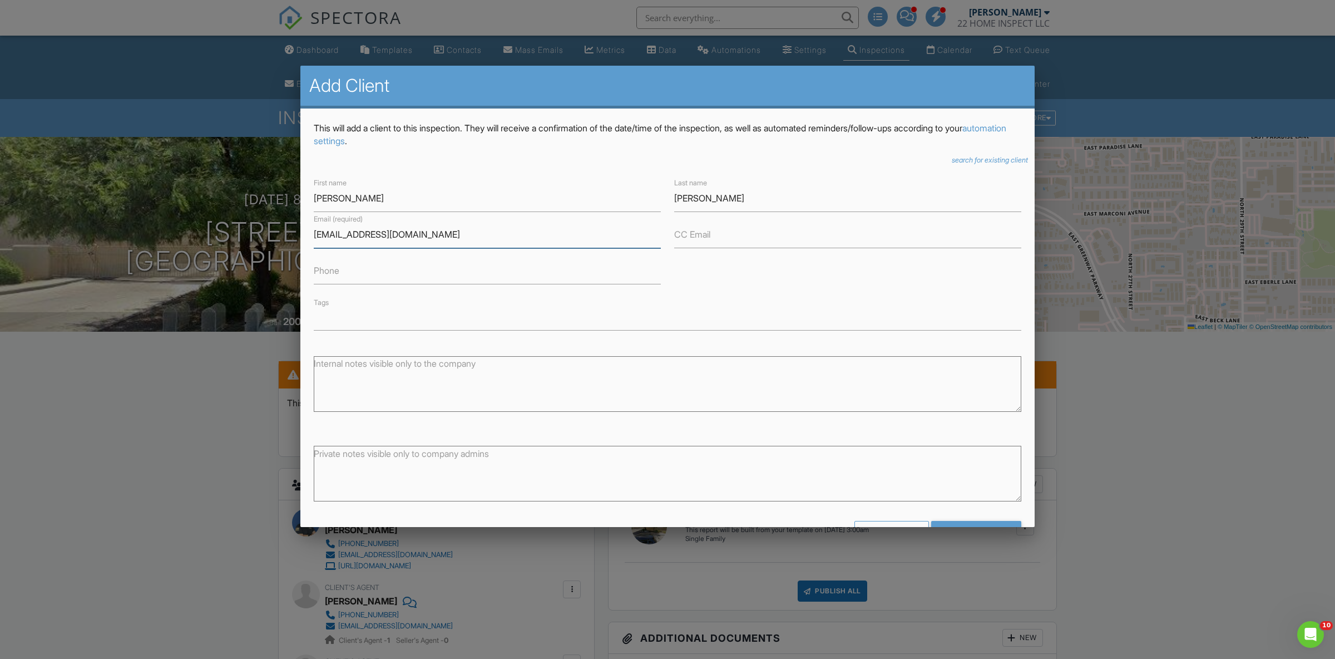
type input "[EMAIL_ADDRESS][DOMAIN_NAME]"
click at [369, 271] on input "Phone" at bounding box center [487, 270] width 347 height 27
paste input "[PHONE_NUMBER]"
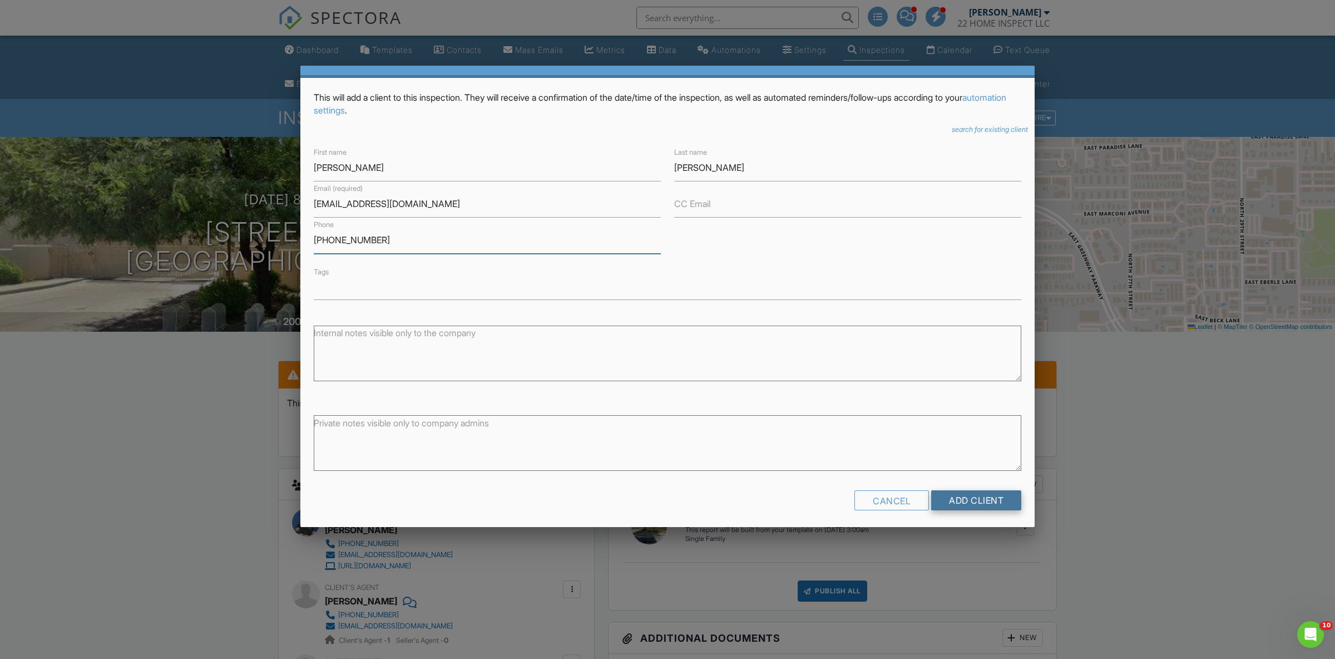
scroll to position [32, 0]
type input "[PHONE_NUMBER]"
click at [971, 491] on input "Add Client" at bounding box center [976, 499] width 90 height 20
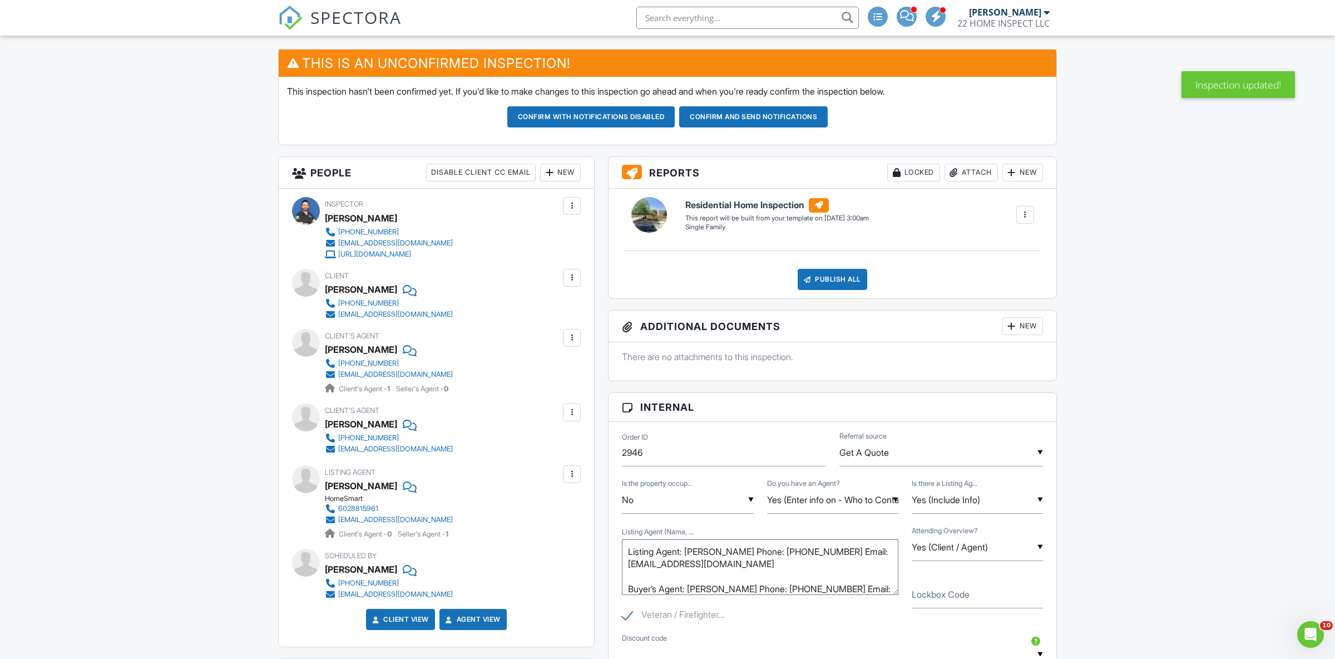
click at [573, 337] on div at bounding box center [571, 337] width 11 height 11
click at [556, 400] on li "Remove" at bounding box center [545, 400] width 57 height 28
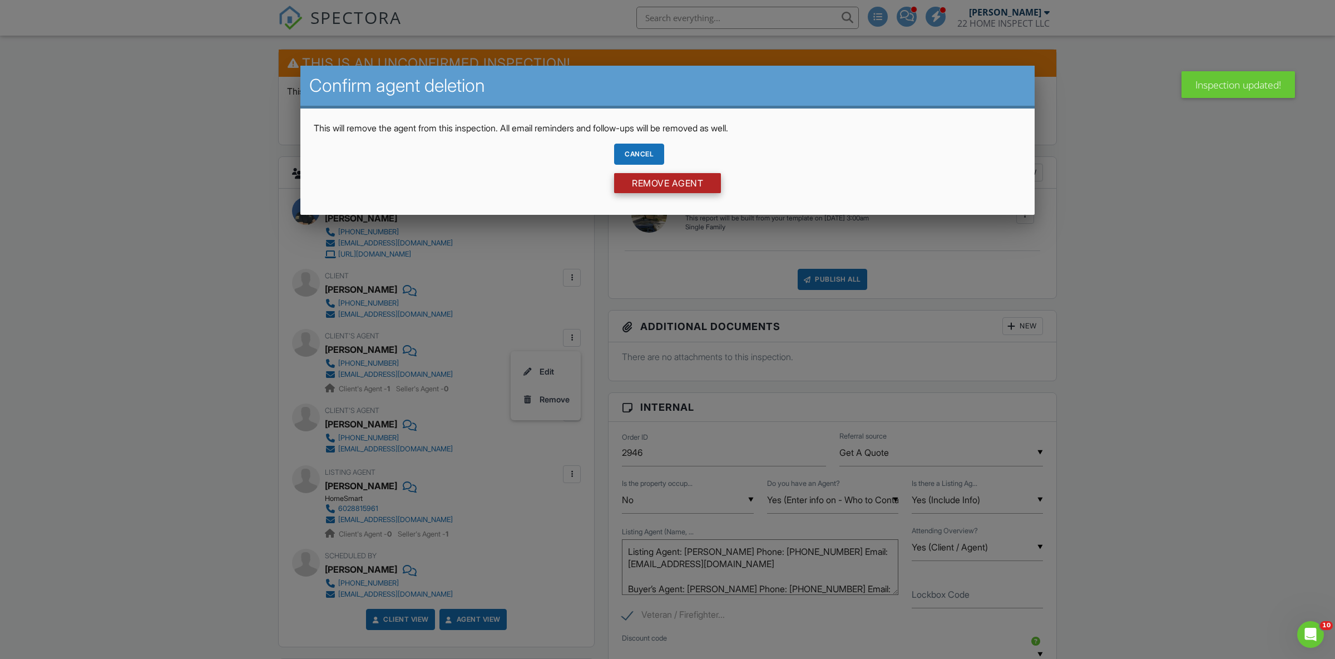
click at [689, 182] on input "Remove Agent" at bounding box center [667, 183] width 107 height 20
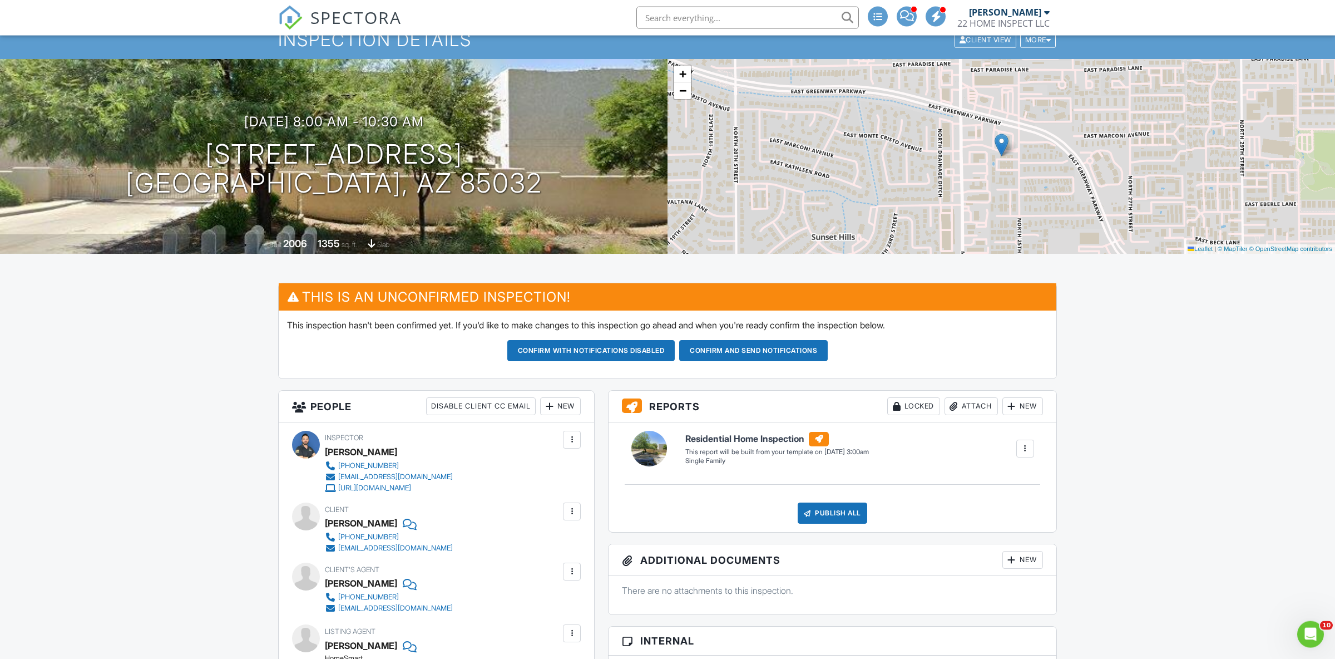
scroll to position [39, 0]
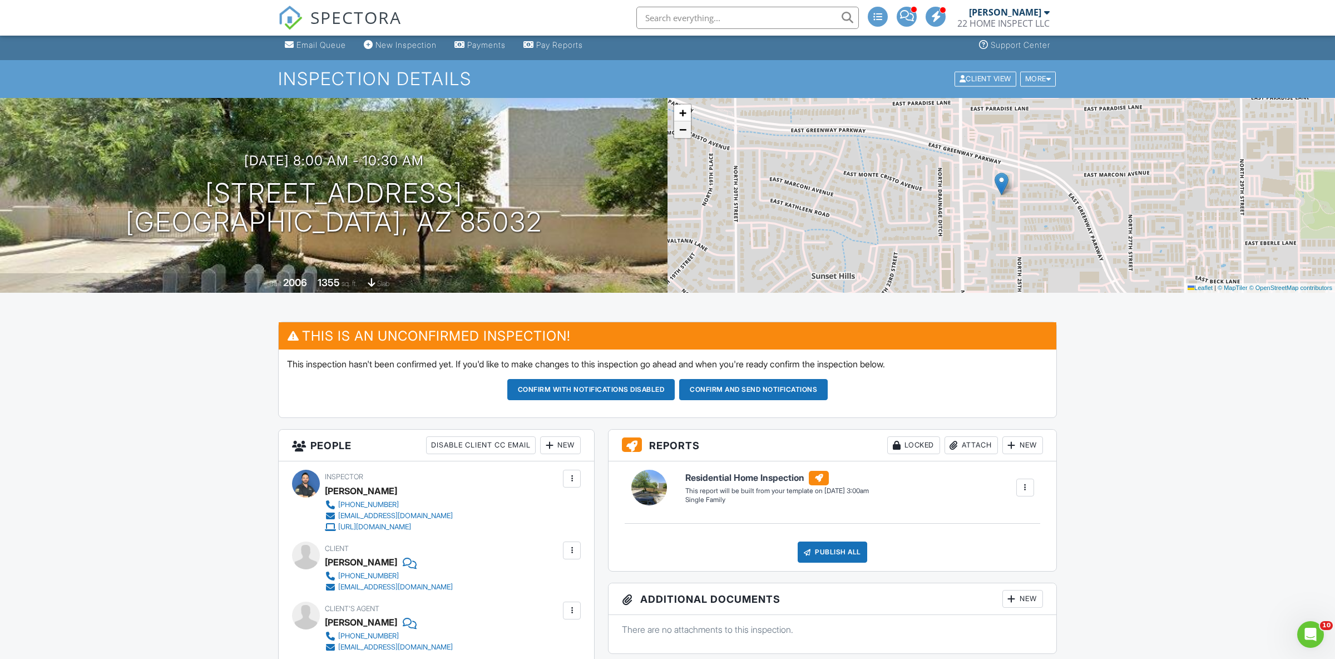
click at [688, 131] on link "−" at bounding box center [682, 129] width 17 height 17
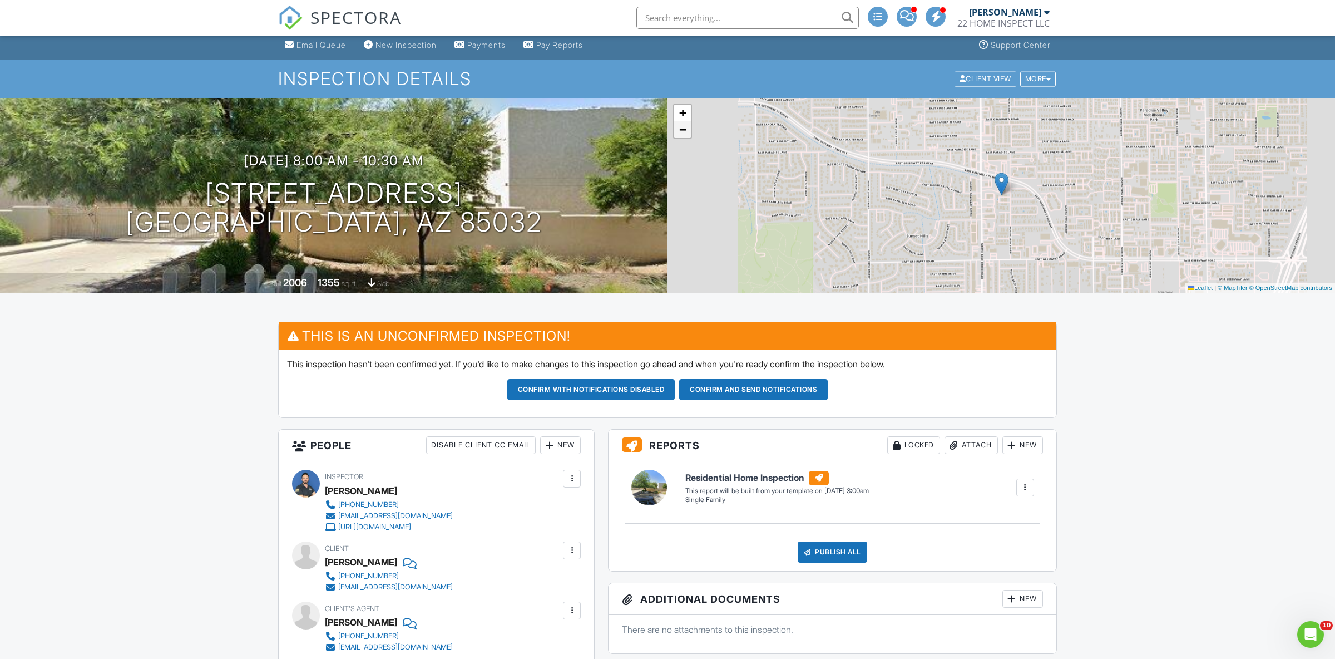
click at [688, 131] on link "−" at bounding box center [682, 129] width 17 height 17
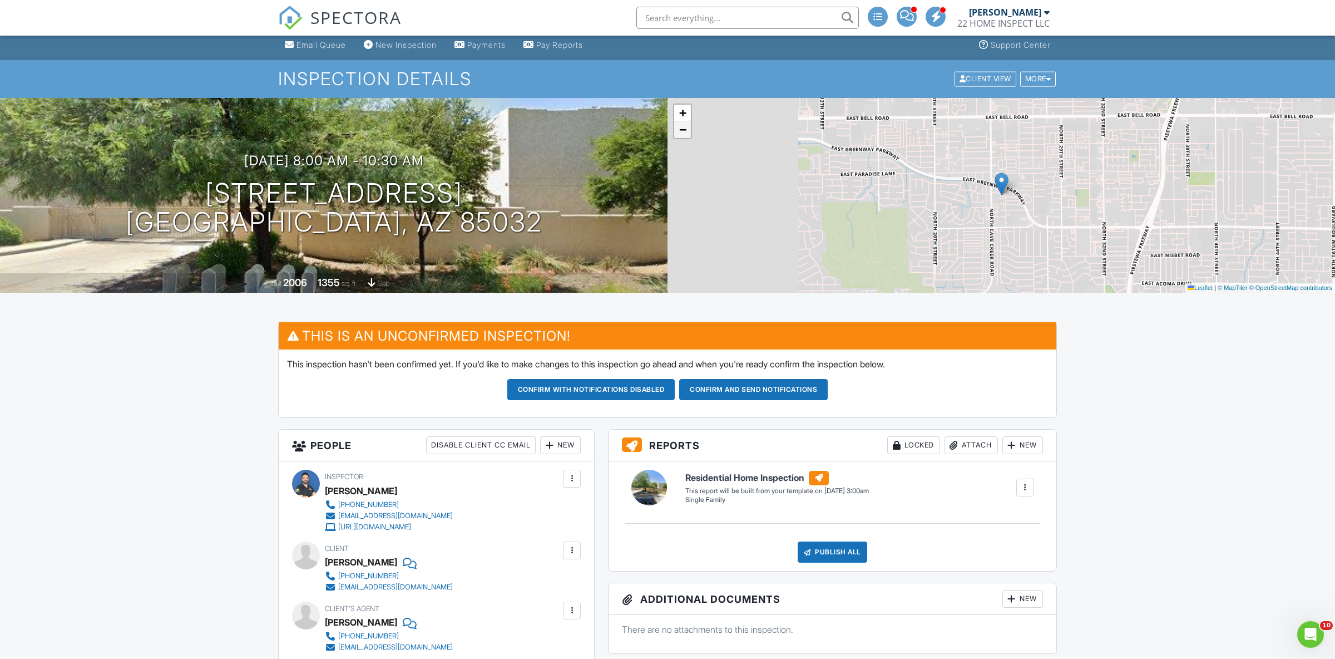
click at [688, 131] on link "−" at bounding box center [682, 129] width 17 height 17
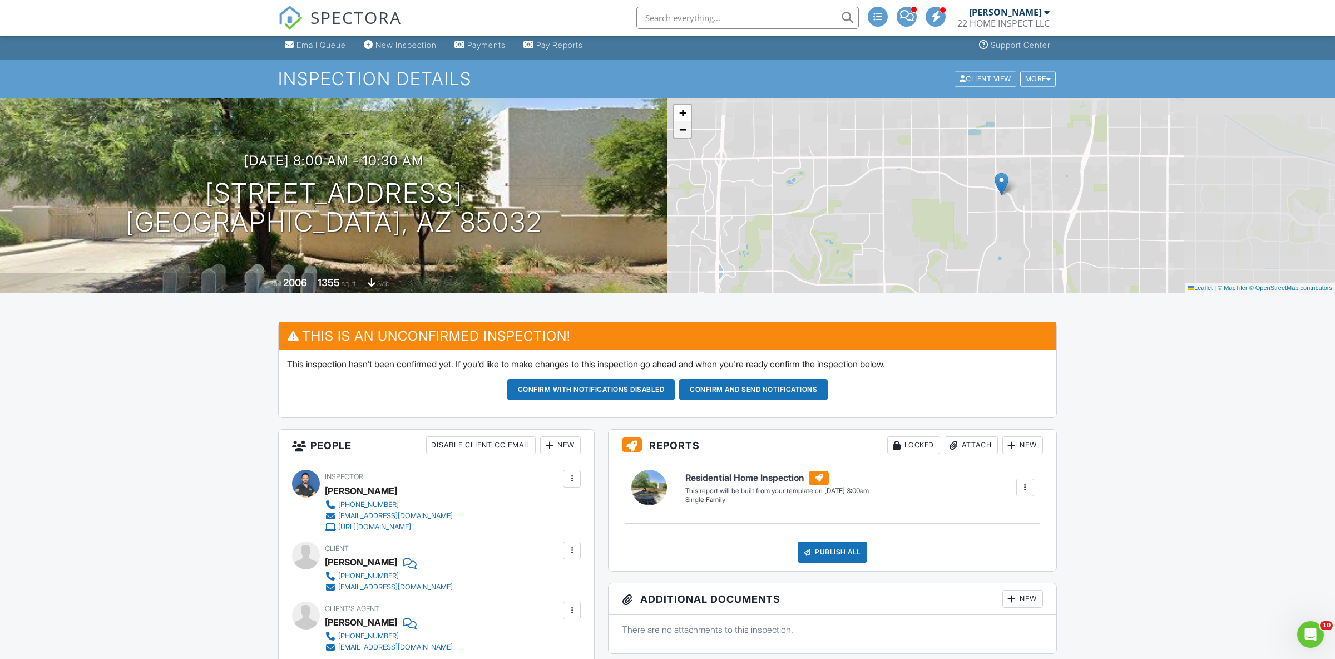
click at [688, 131] on link "−" at bounding box center [682, 129] width 17 height 17
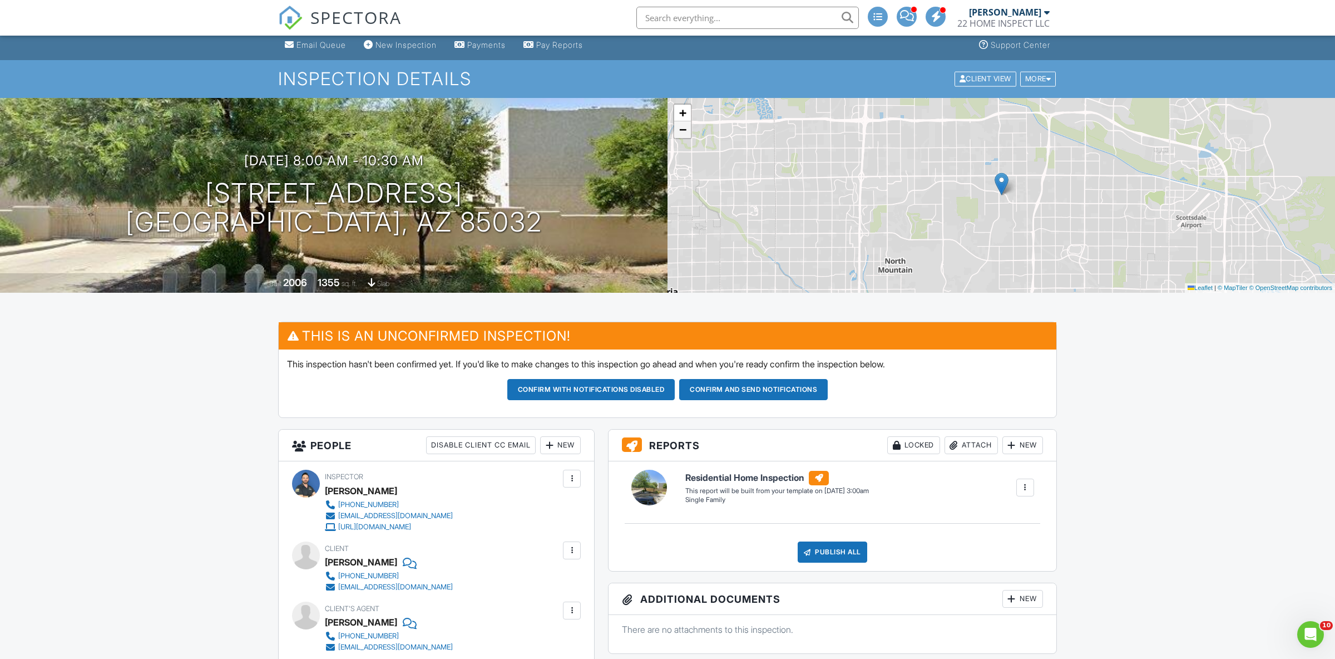
click at [688, 131] on link "−" at bounding box center [682, 129] width 17 height 17
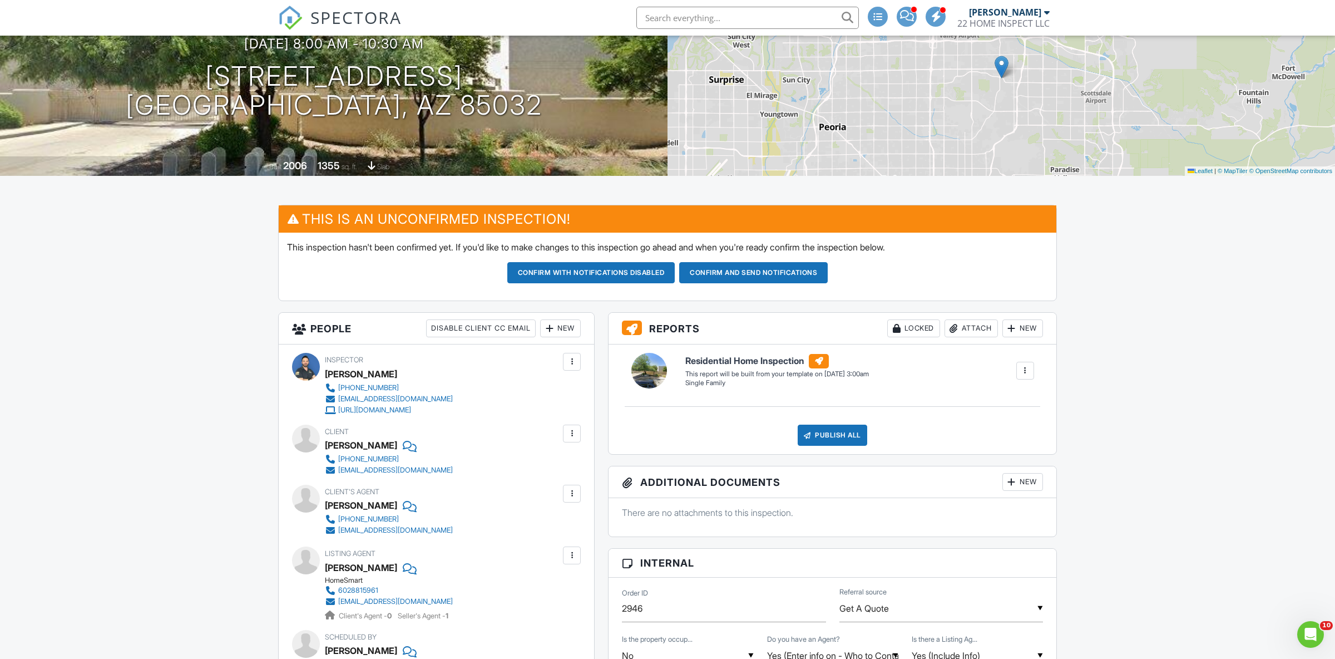
scroll to position [117, 0]
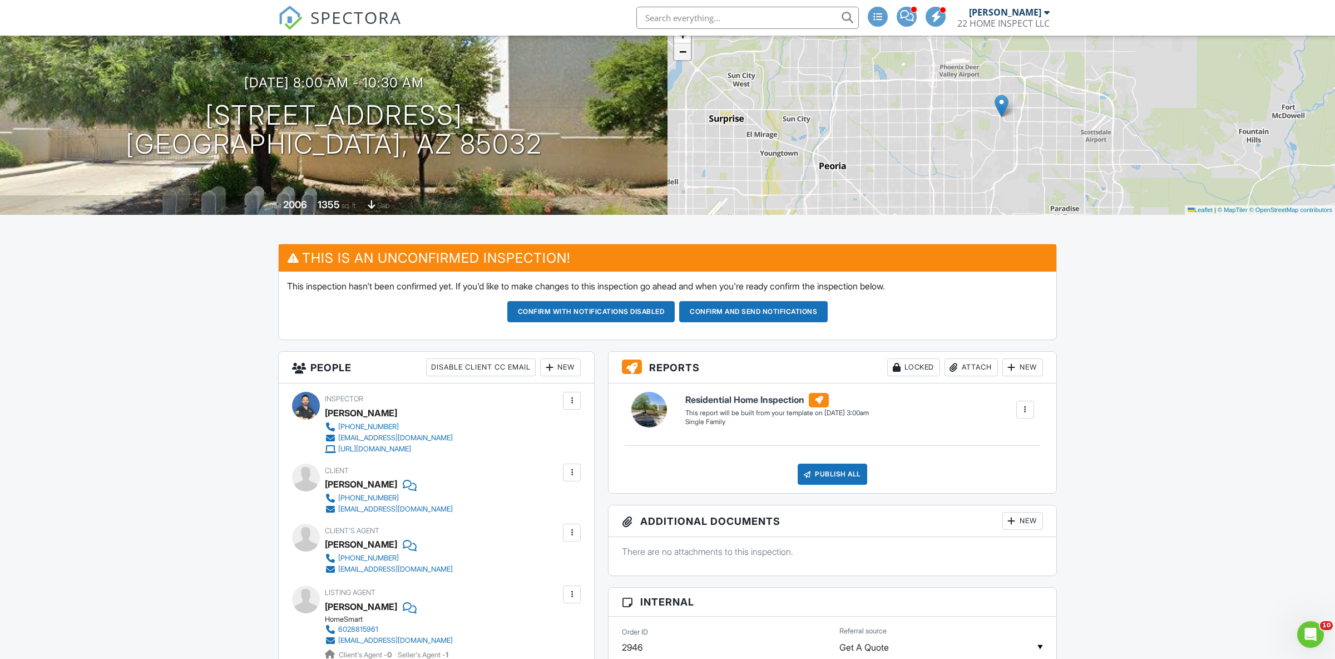
click at [680, 52] on span "−" at bounding box center [682, 52] width 7 height 14
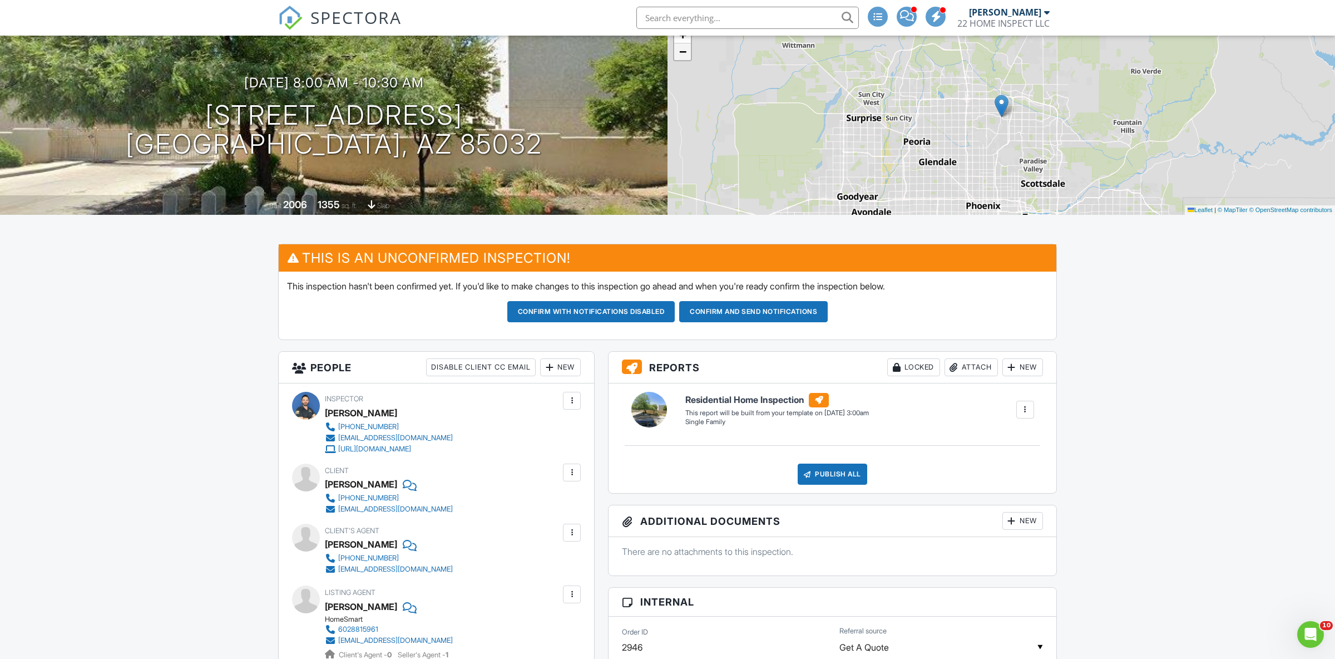
click at [680, 52] on span "−" at bounding box center [682, 52] width 7 height 14
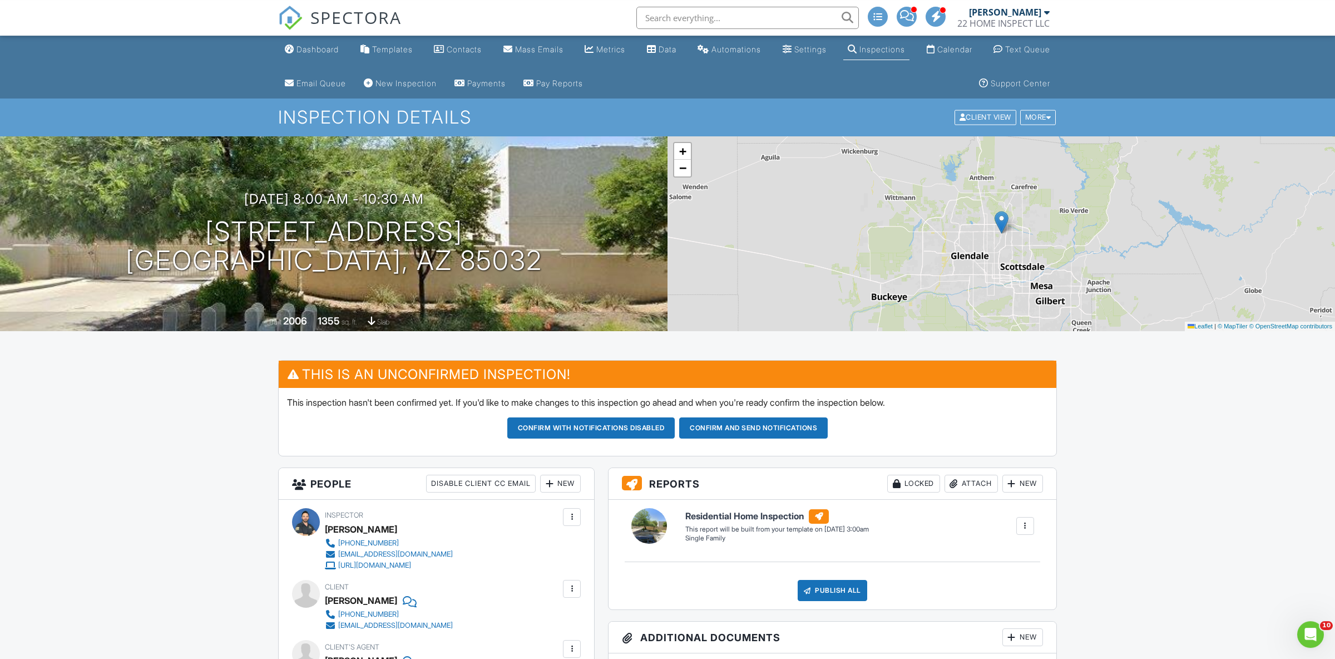
scroll to position [0, 0]
click at [326, 58] on link "Dashboard" at bounding box center [311, 50] width 63 height 21
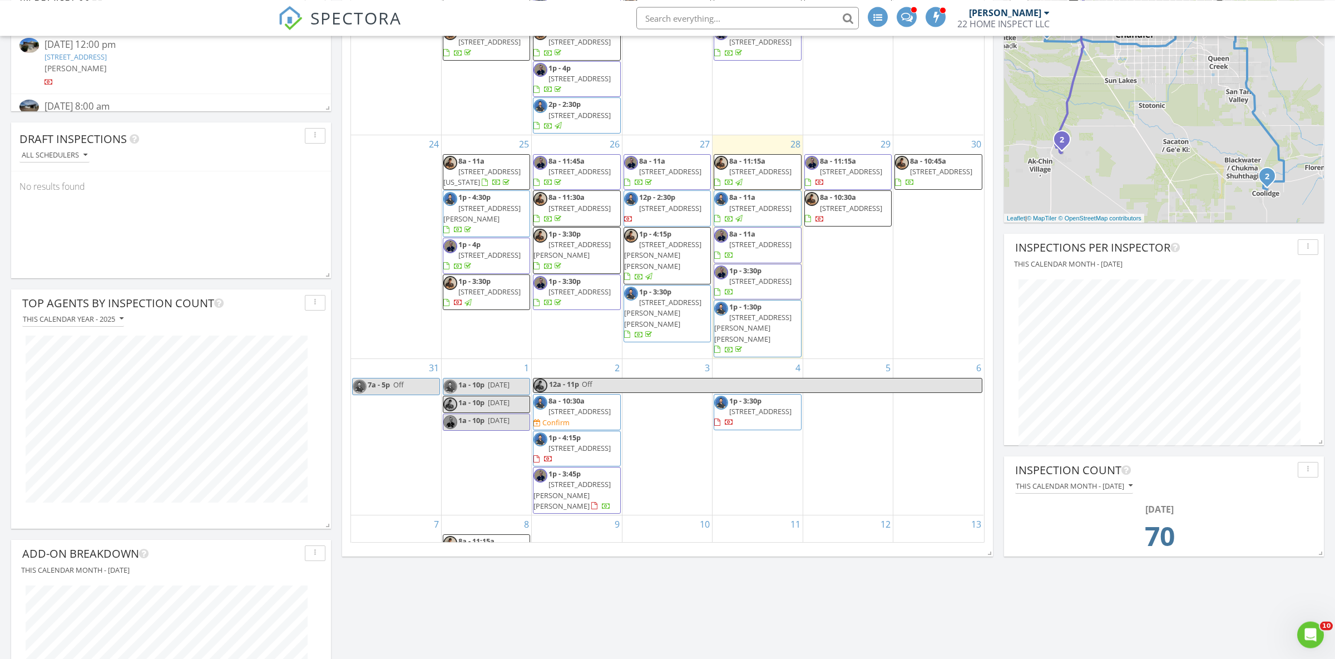
scroll to position [389, 0]
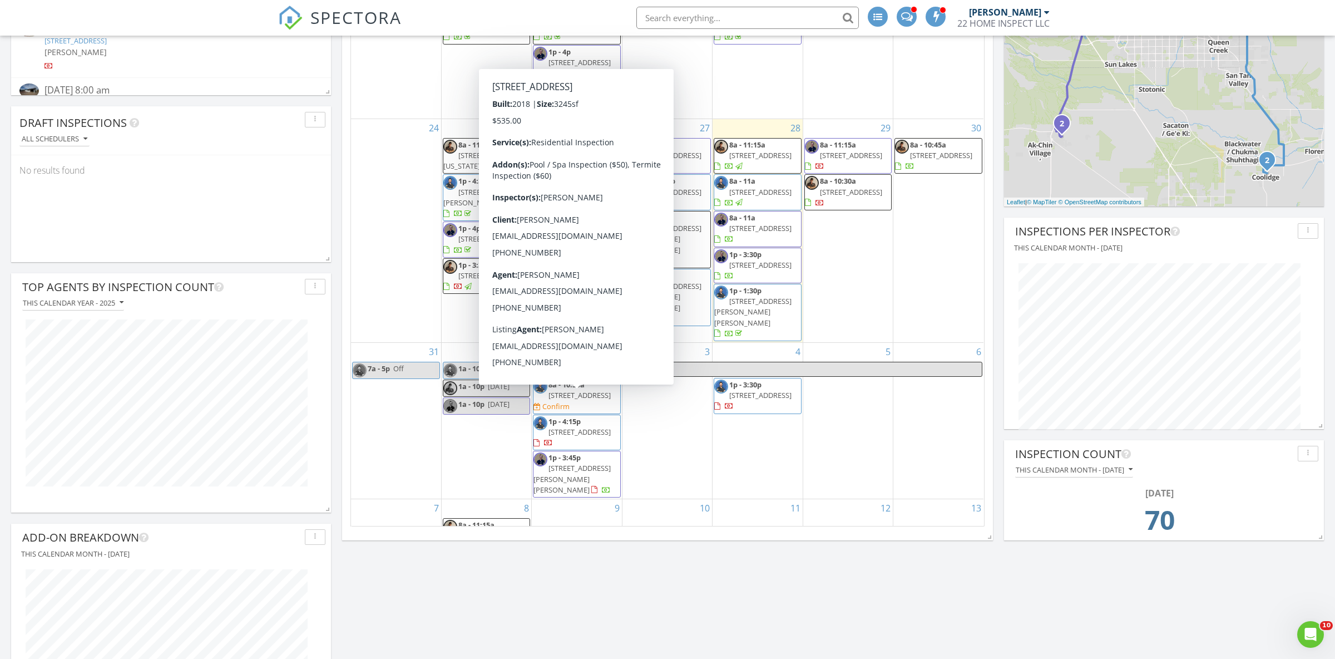
click at [597, 427] on span "[STREET_ADDRESS]" at bounding box center [579, 432] width 62 height 10
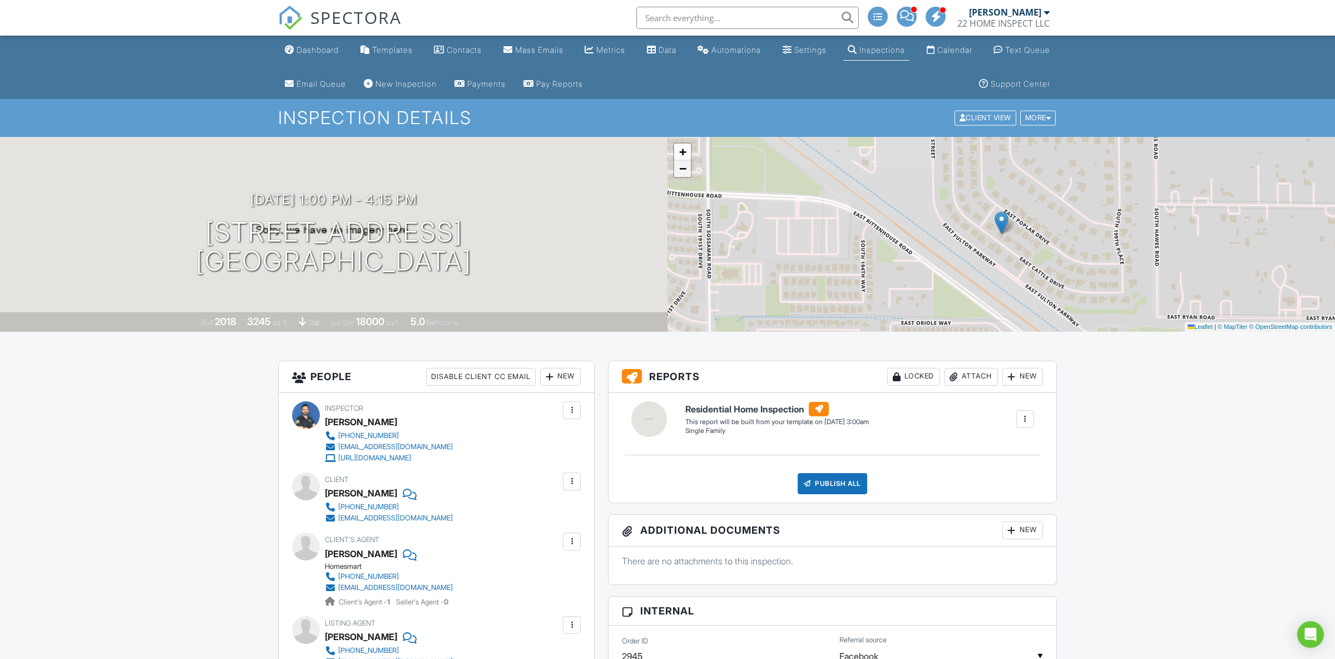
click at [684, 173] on span "−" at bounding box center [682, 168] width 7 height 14
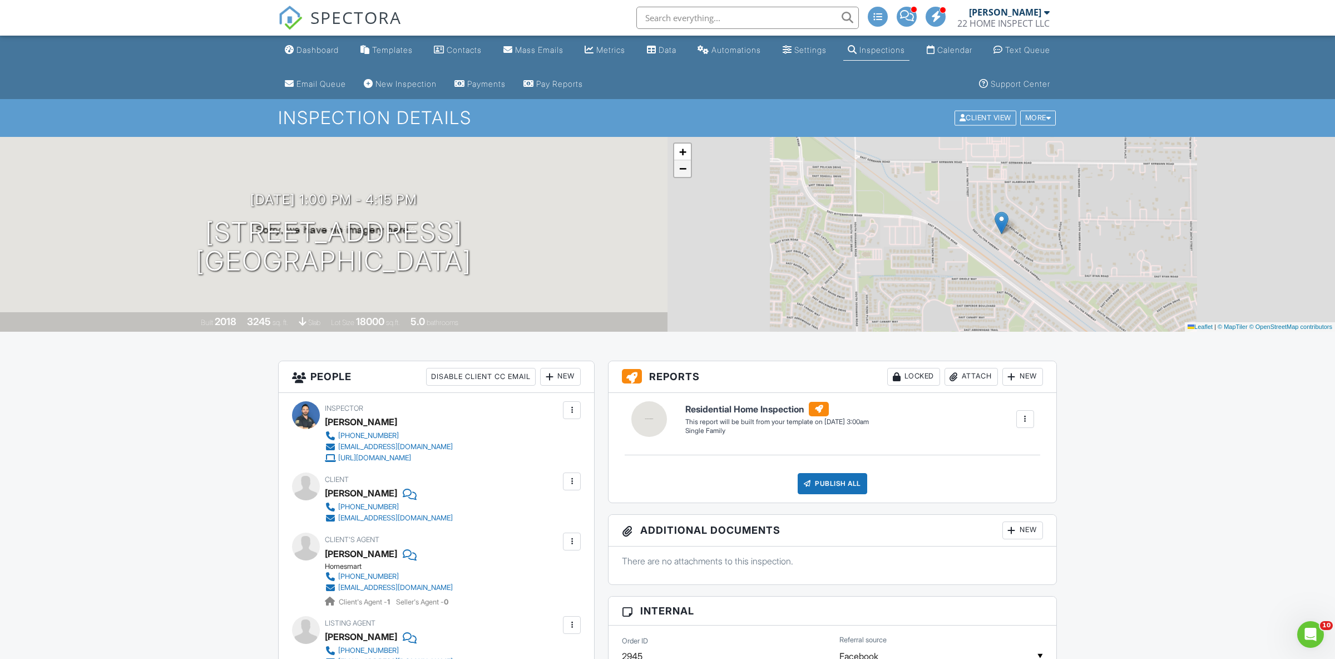
click at [684, 173] on span "−" at bounding box center [682, 168] width 7 height 14
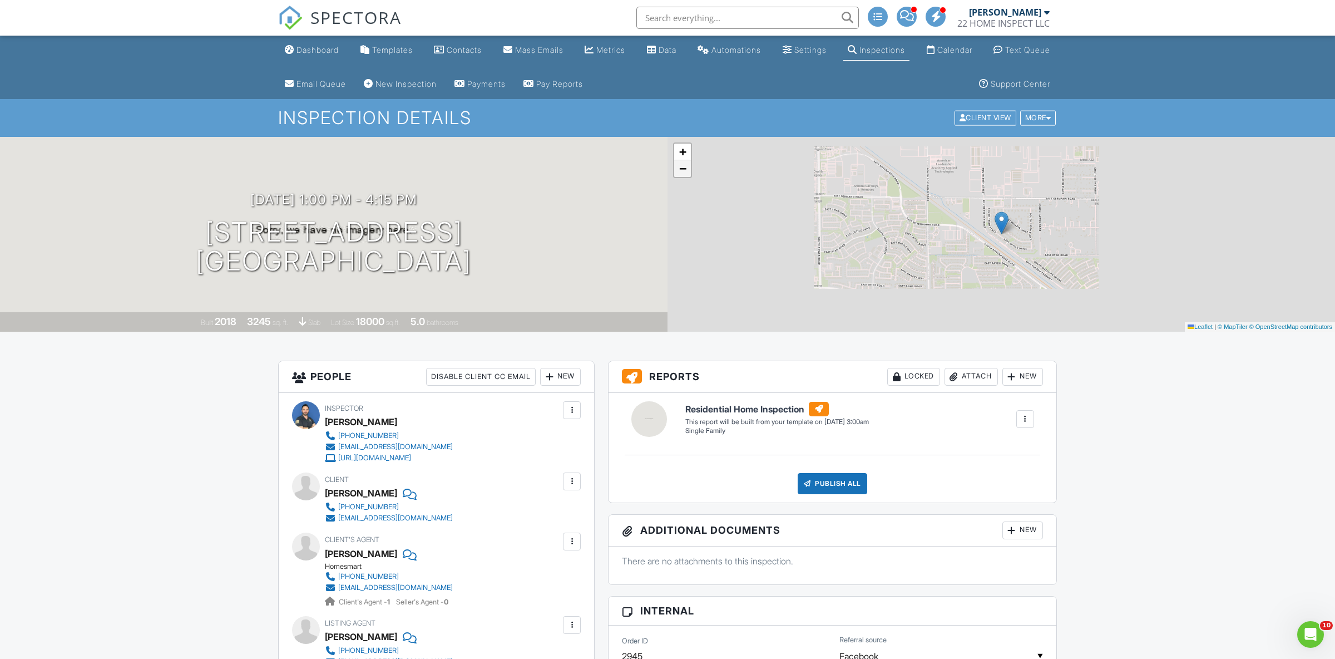
click at [684, 173] on span "−" at bounding box center [682, 168] width 7 height 14
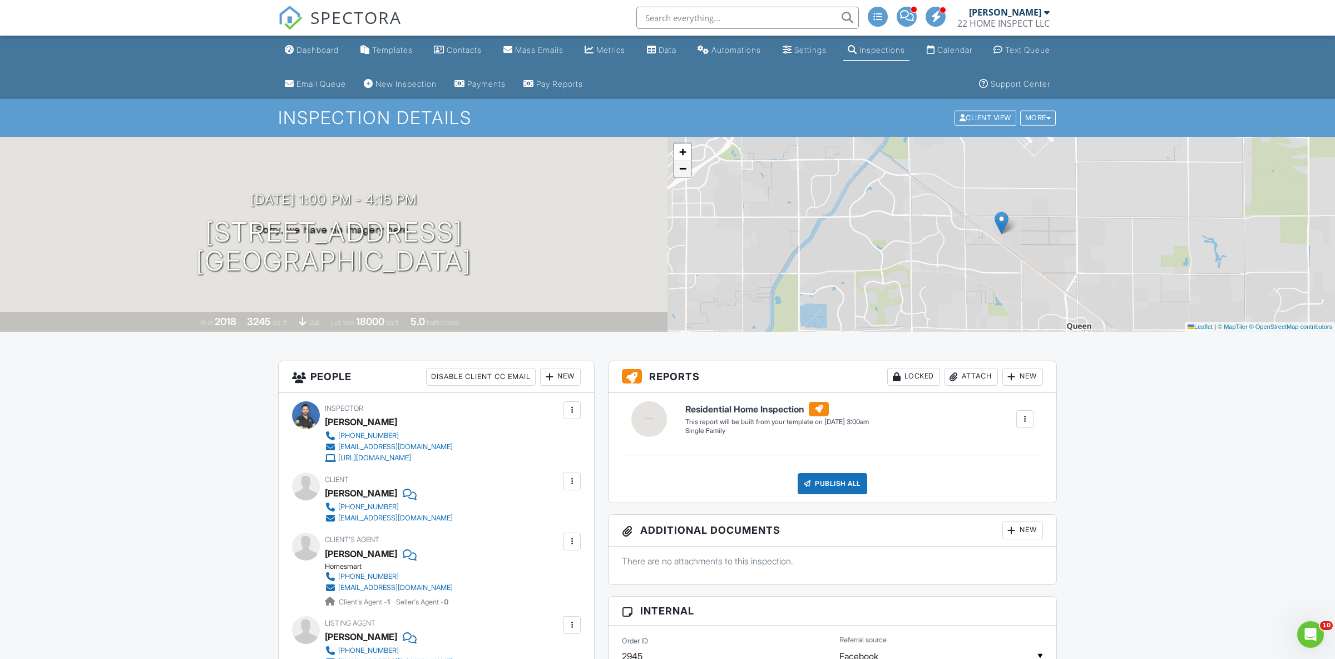
click at [684, 173] on span "−" at bounding box center [682, 168] width 7 height 14
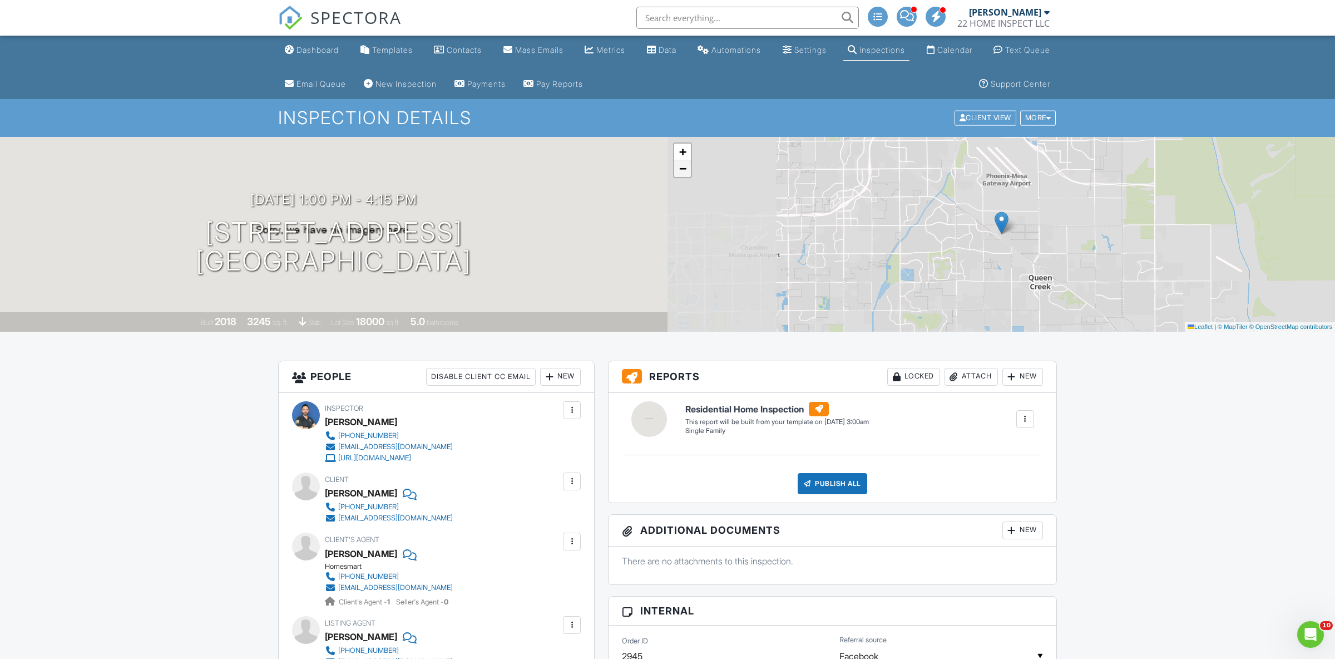
click at [684, 173] on span "−" at bounding box center [682, 168] width 7 height 14
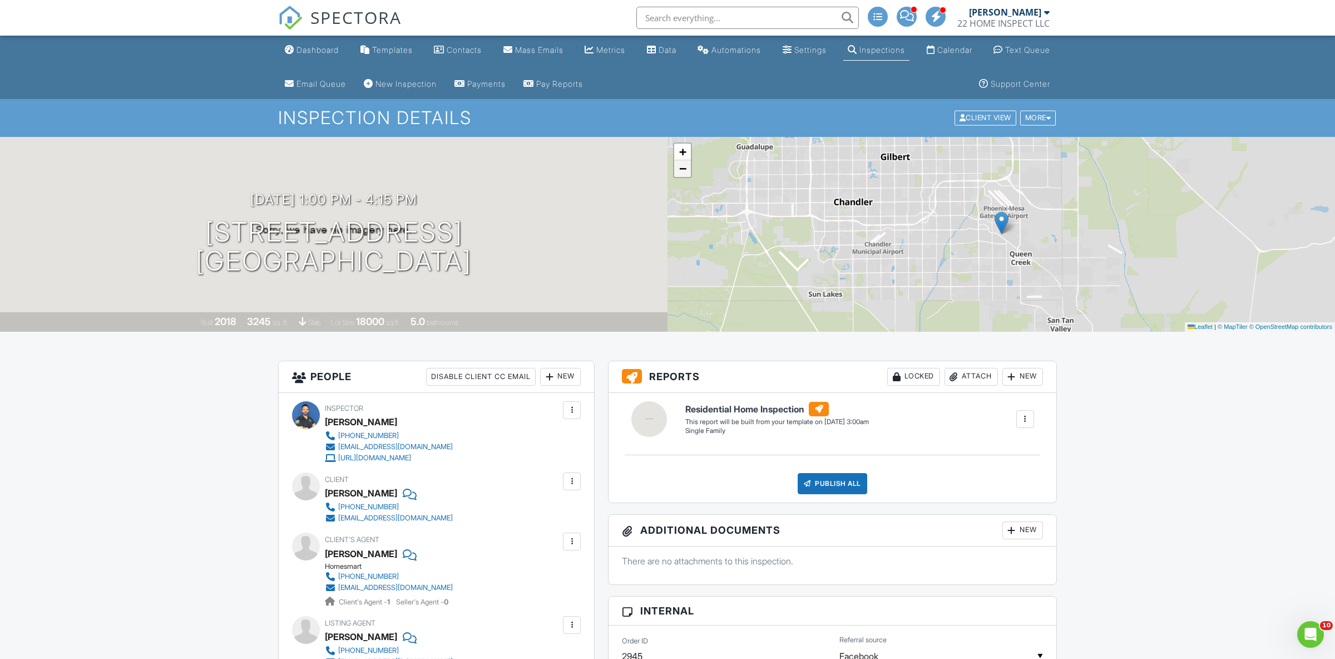
click at [684, 173] on span "−" at bounding box center [682, 168] width 7 height 14
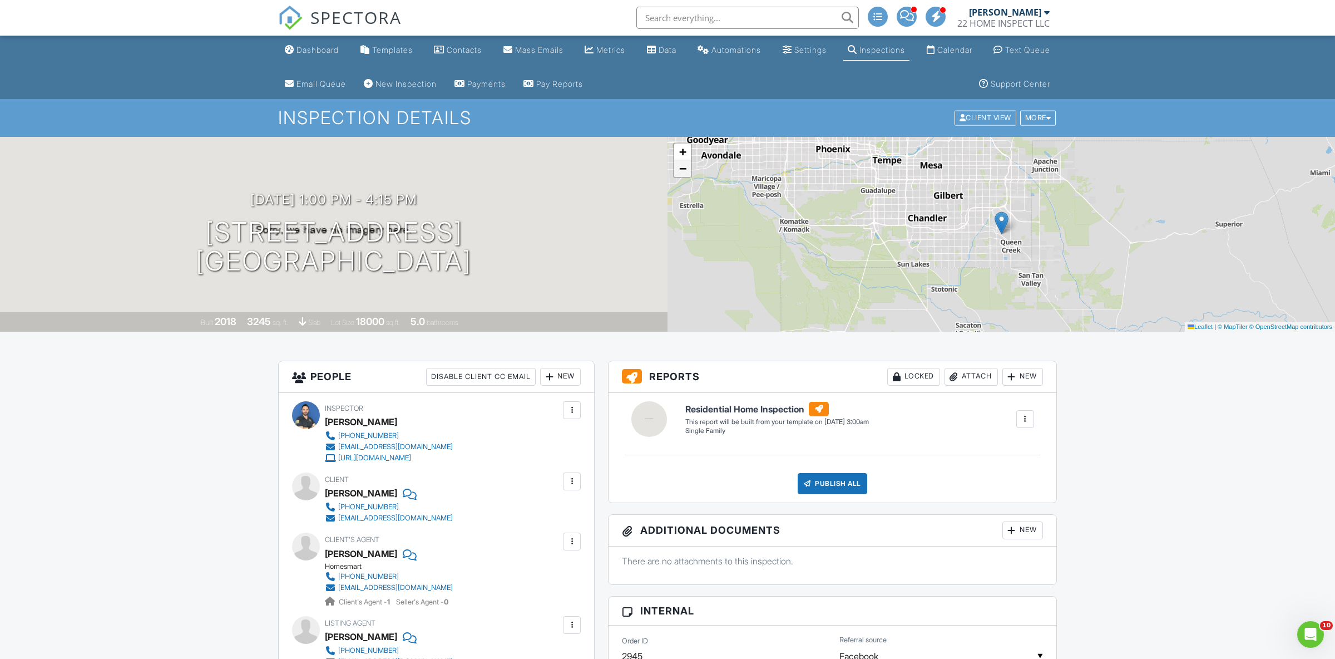
click at [684, 173] on span "−" at bounding box center [682, 168] width 7 height 14
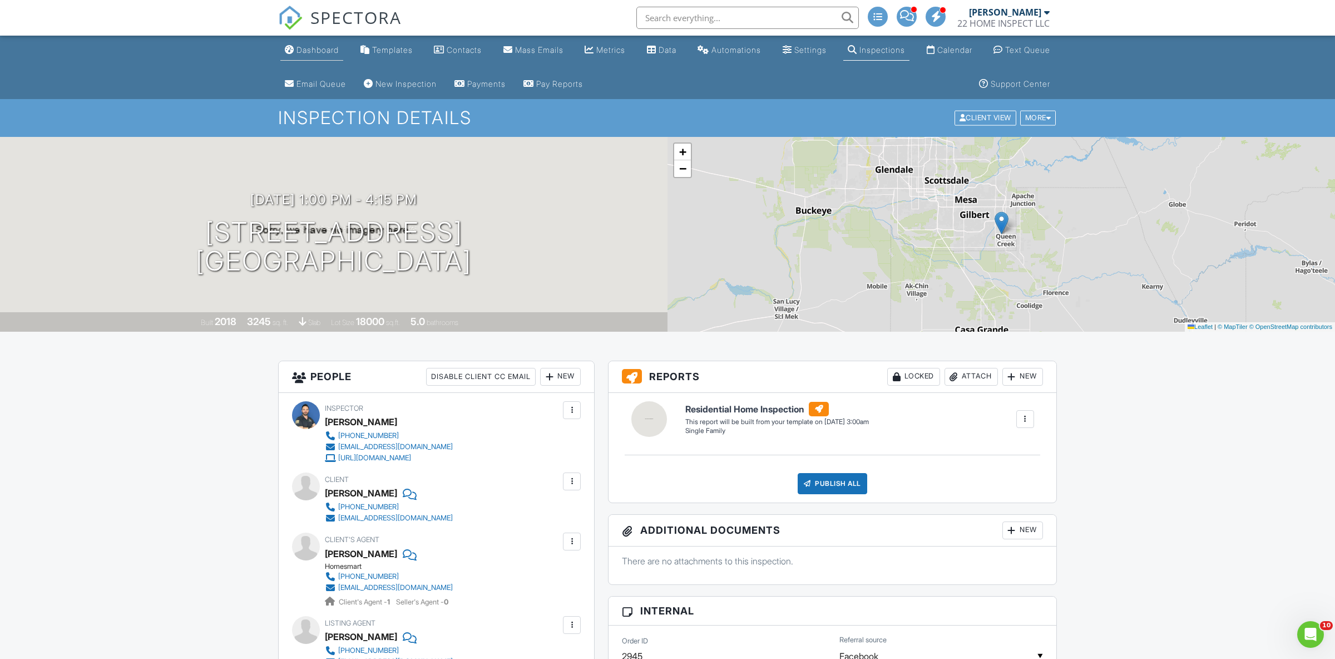
click at [329, 51] on div "Dashboard" at bounding box center [317, 49] width 42 height 9
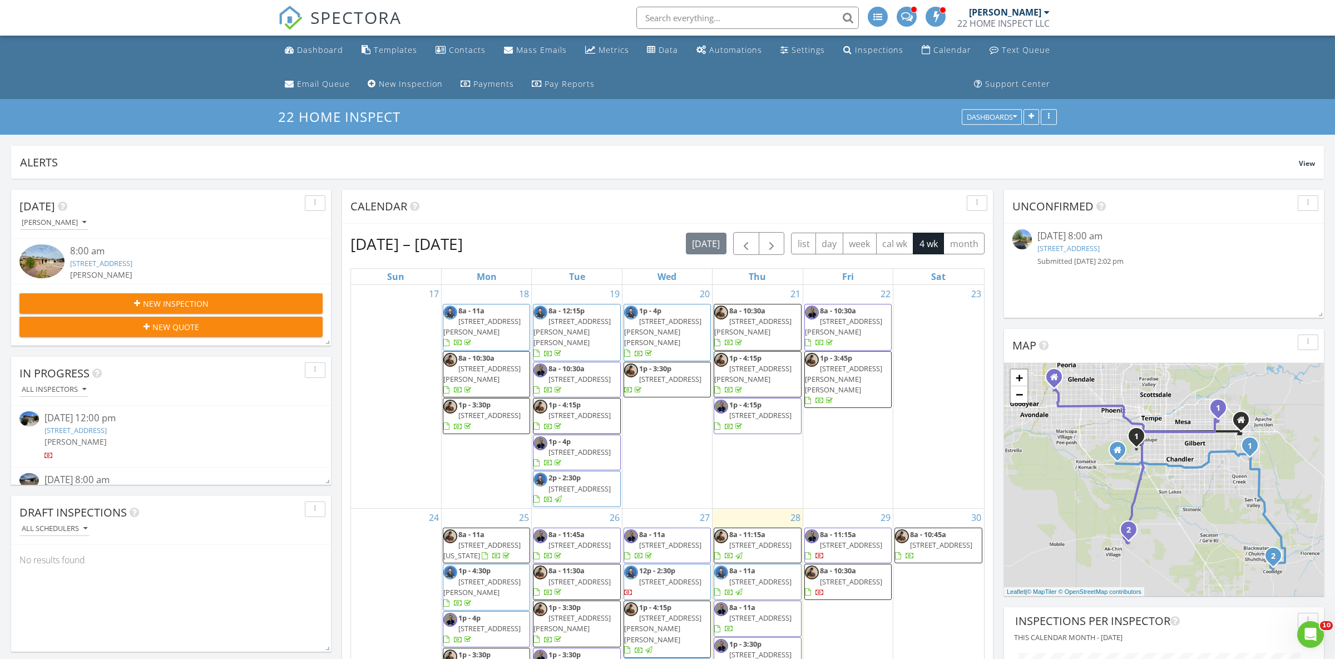
scroll to position [195, 0]
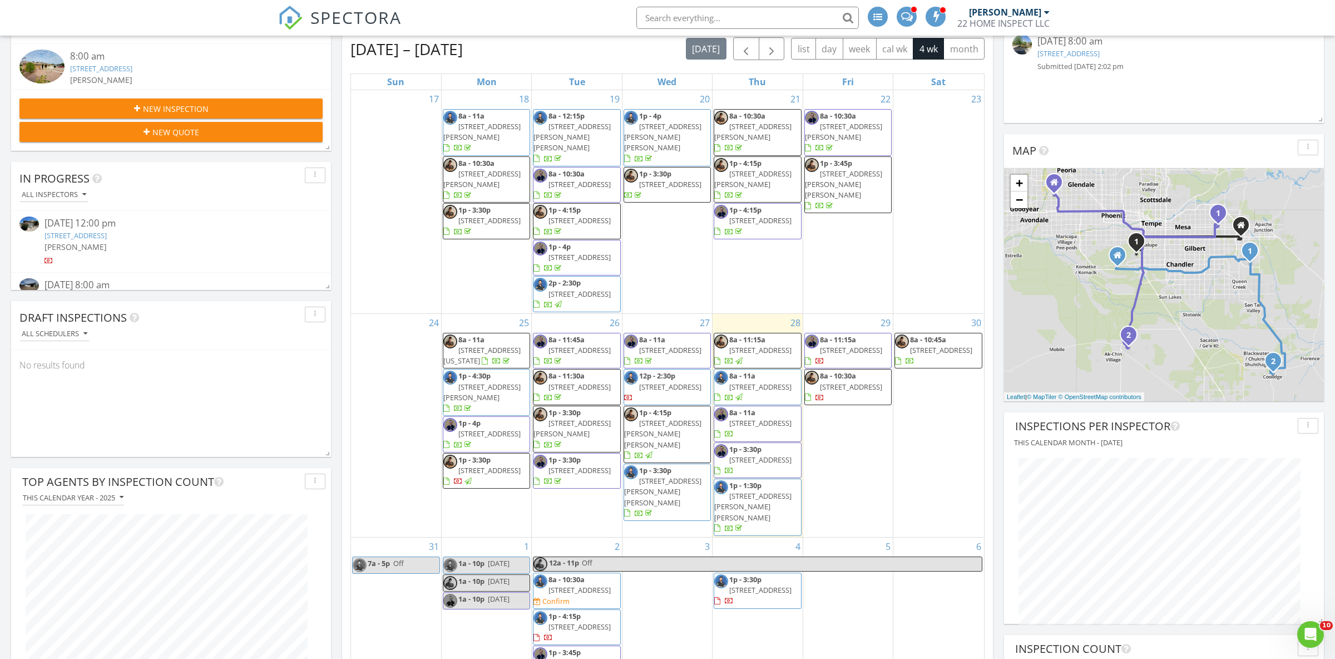
click at [581, 574] on span "8a - 10:30a 15818 N 25th St 124, Phoenix 85032 Confirm" at bounding box center [576, 590] width 86 height 33
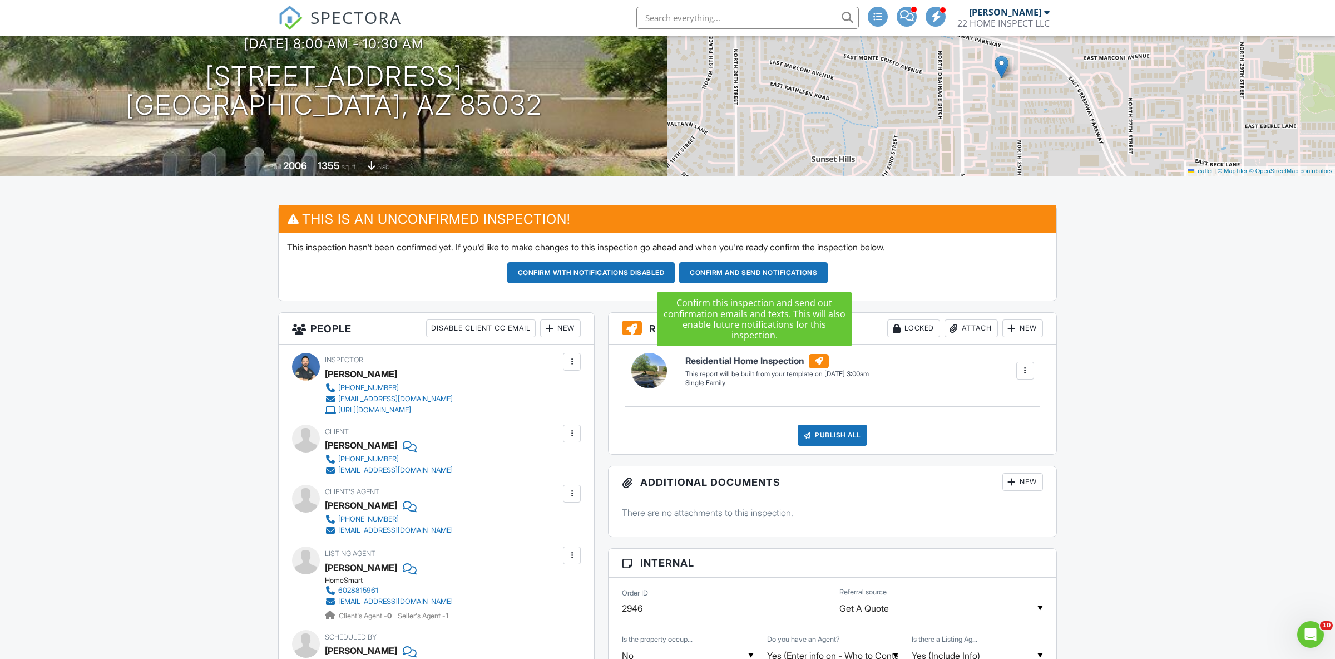
click at [675, 268] on button "Confirm and send notifications" at bounding box center [591, 272] width 168 height 21
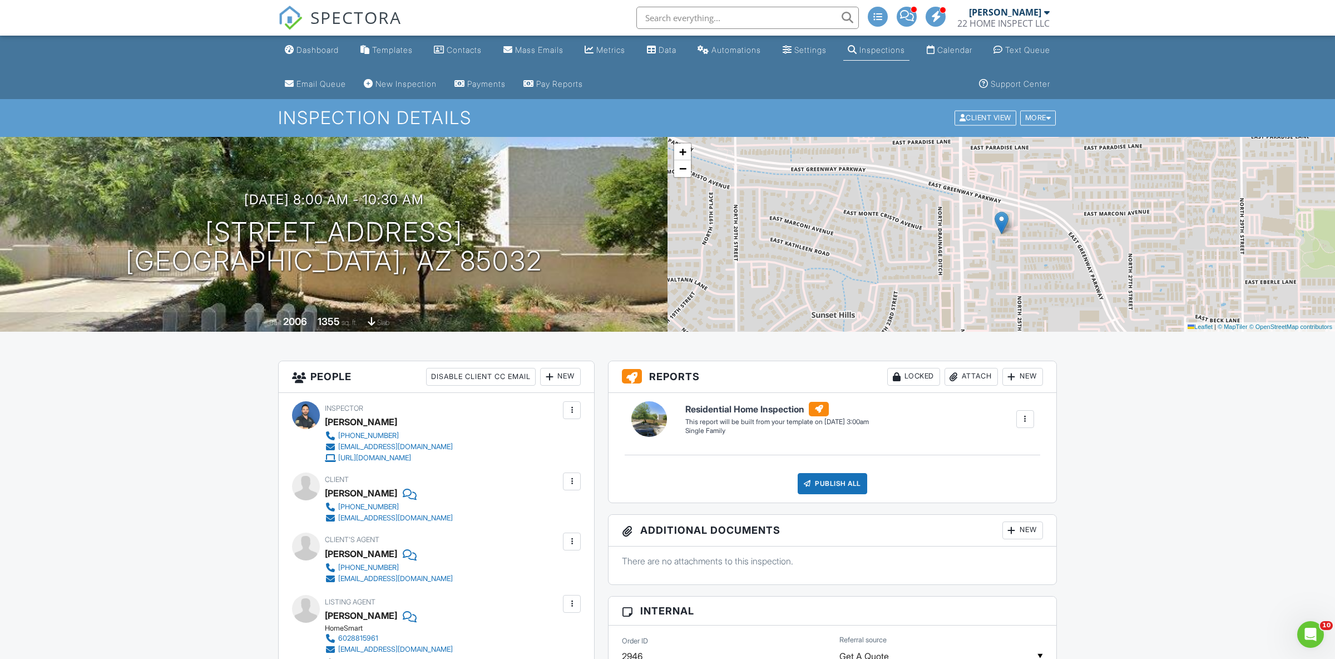
click at [310, 55] on div "Dashboard" at bounding box center [317, 49] width 42 height 9
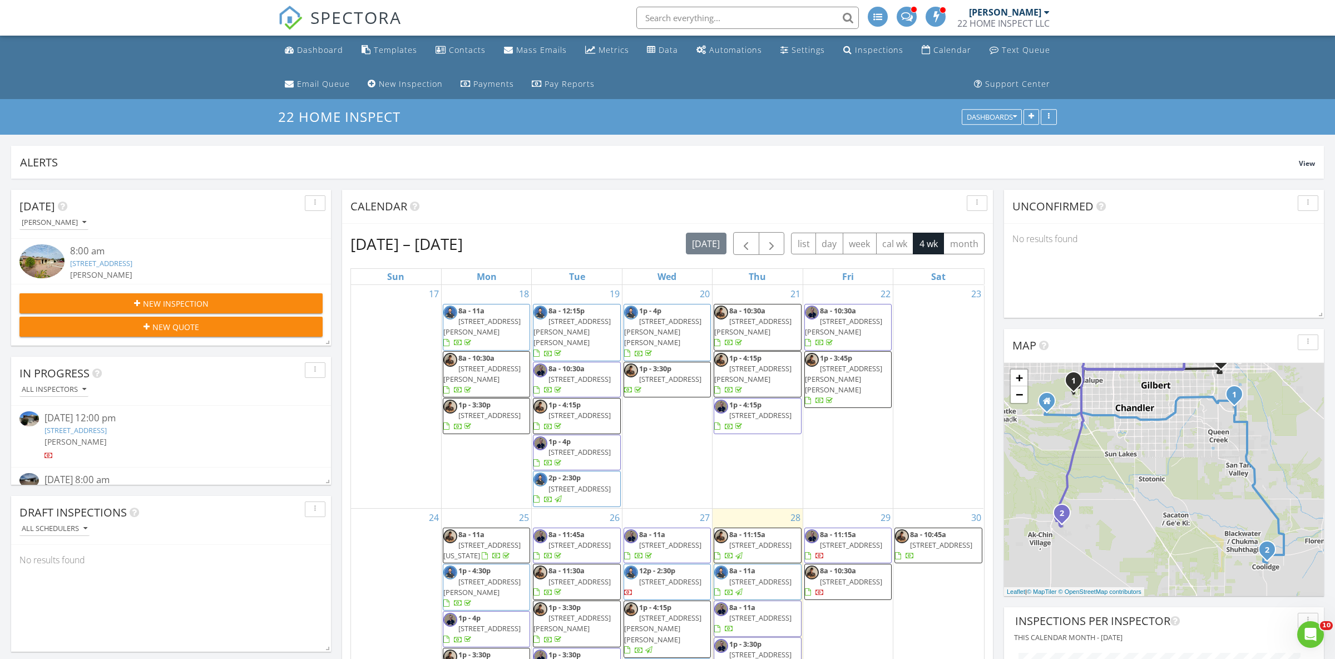
scroll to position [156, 0]
